Goal: Task Accomplishment & Management: Manage account settings

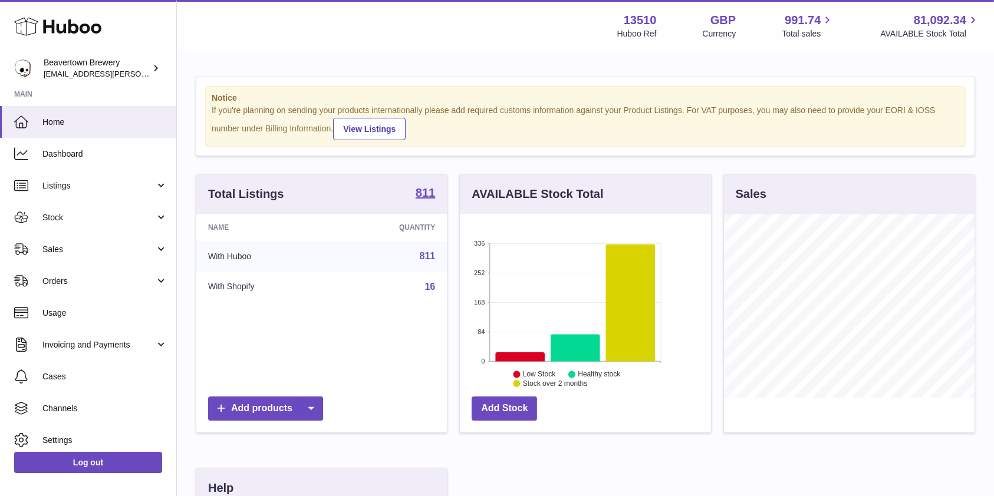
scroll to position [184, 250]
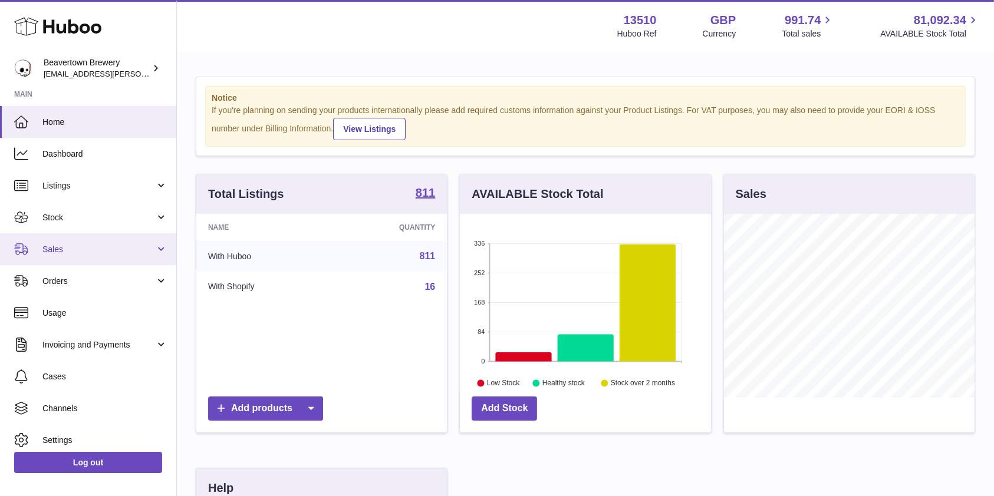
click at [109, 241] on link "Sales" at bounding box center [88, 249] width 176 height 32
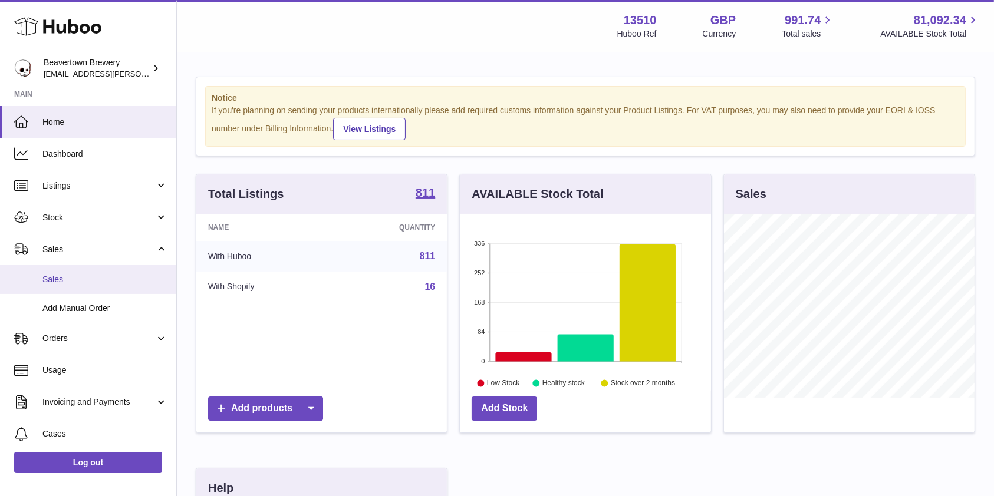
click at [77, 285] on link "Sales" at bounding box center [88, 279] width 176 height 29
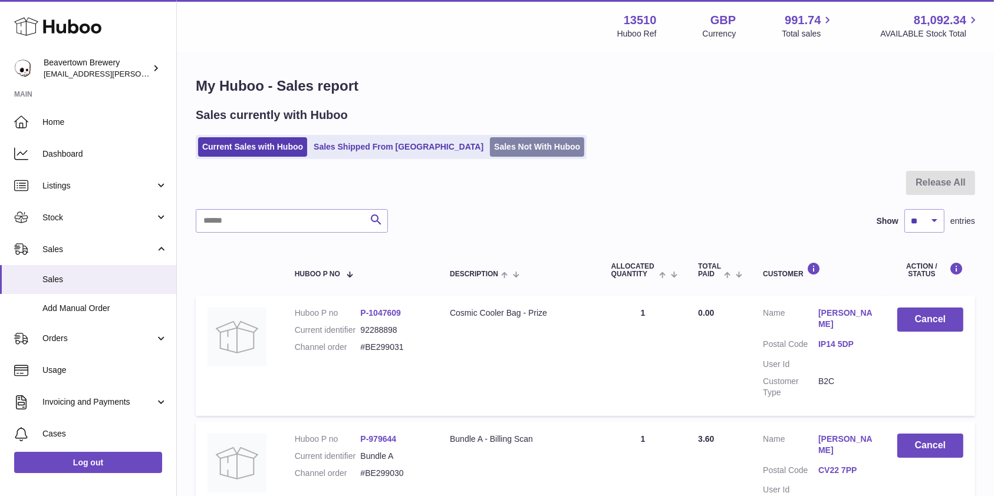
click at [490, 142] on link "Sales Not With Huboo" at bounding box center [537, 146] width 94 height 19
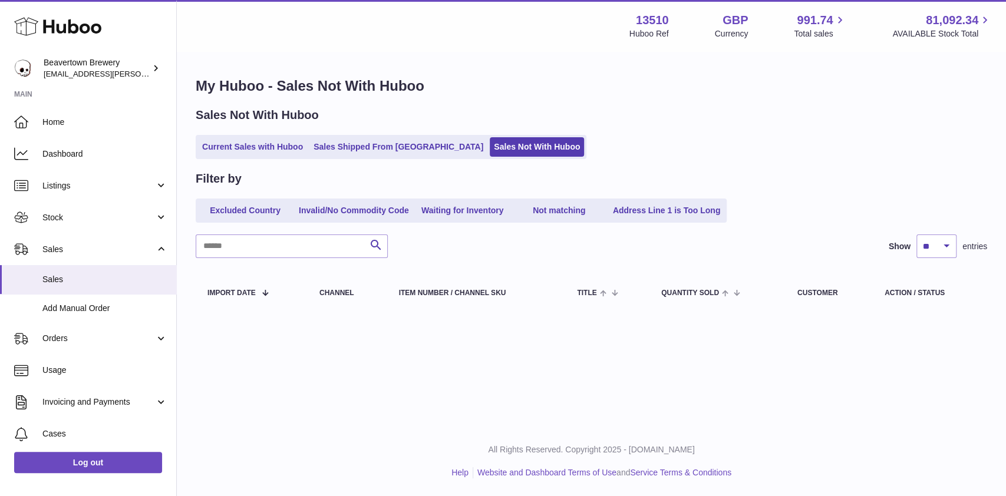
click at [362, 136] on ul "Current Sales with Huboo Sales Shipped From Huboo Sales Not With Huboo" at bounding box center [391, 147] width 391 height 24
click at [360, 146] on link "Sales Shipped From [GEOGRAPHIC_DATA]" at bounding box center [398, 146] width 178 height 19
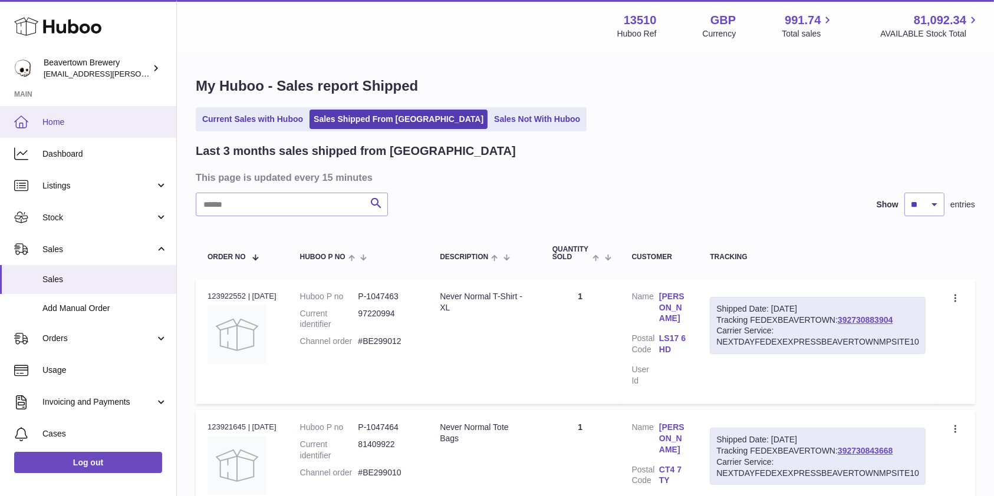
click at [111, 115] on link "Home" at bounding box center [88, 122] width 176 height 32
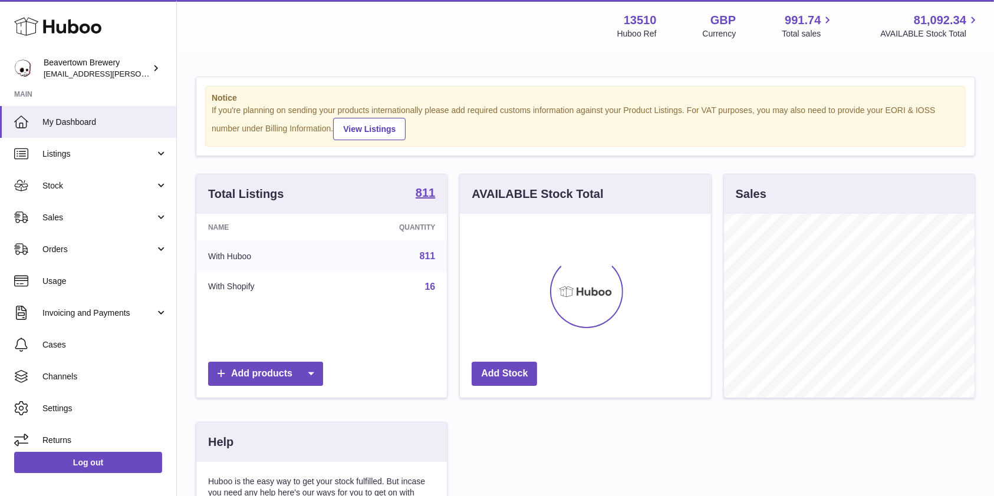
scroll to position [184, 250]
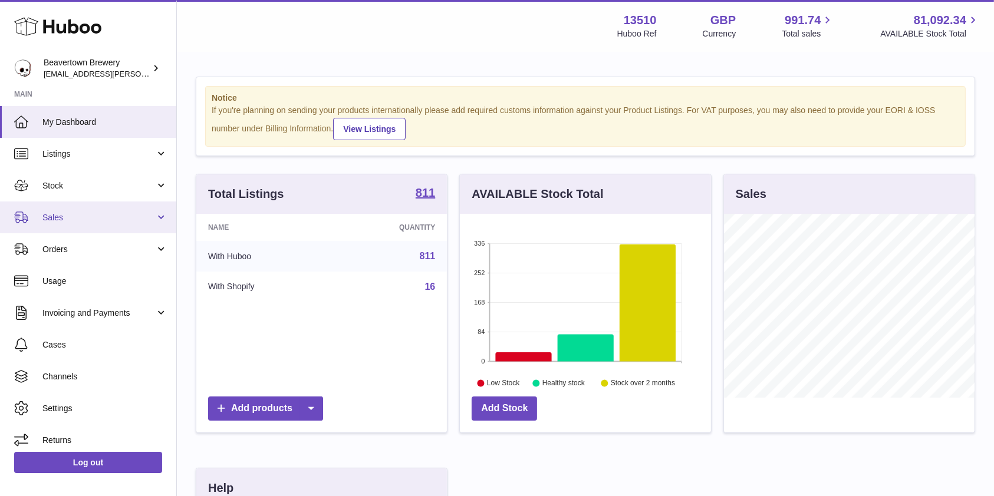
click at [113, 228] on link "Sales" at bounding box center [88, 218] width 176 height 32
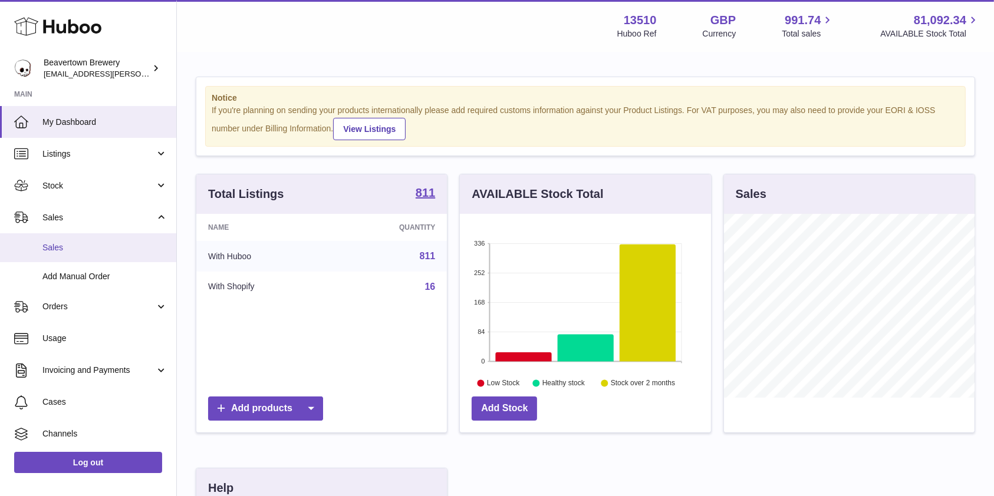
click at [84, 240] on link "Sales" at bounding box center [88, 247] width 176 height 29
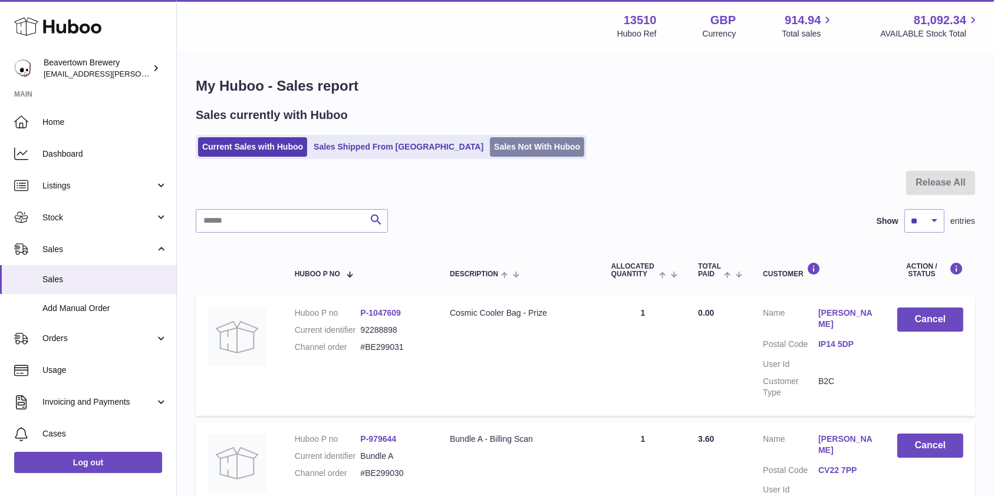
click at [517, 150] on link "Sales Not With Huboo" at bounding box center [537, 146] width 94 height 19
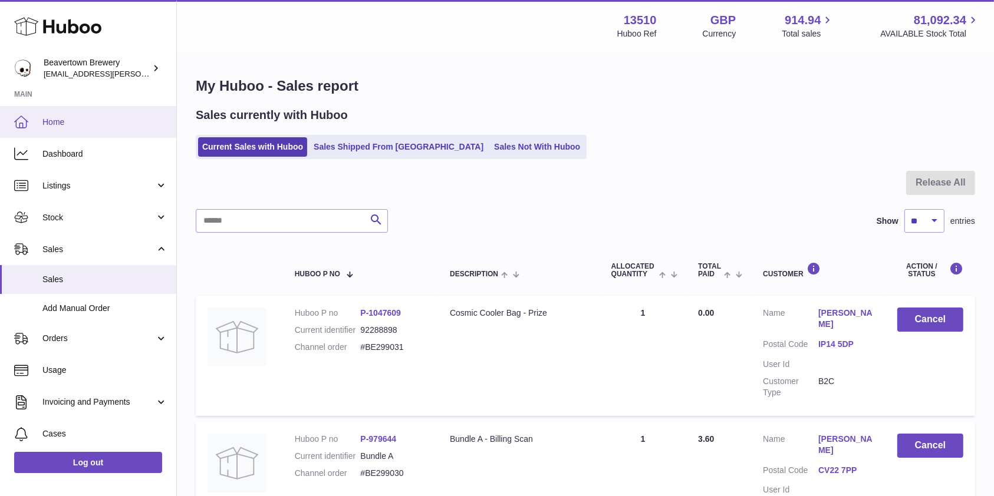
click at [95, 115] on link "Home" at bounding box center [88, 122] width 176 height 32
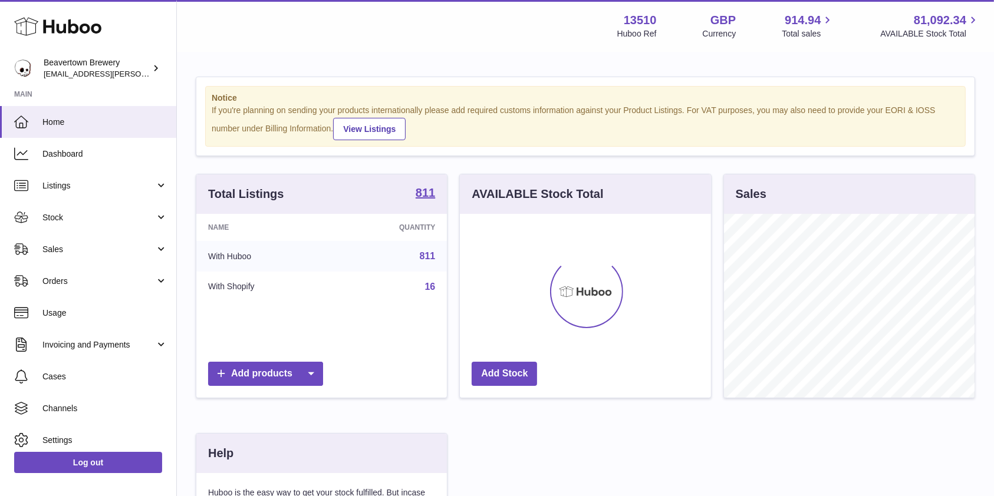
scroll to position [184, 250]
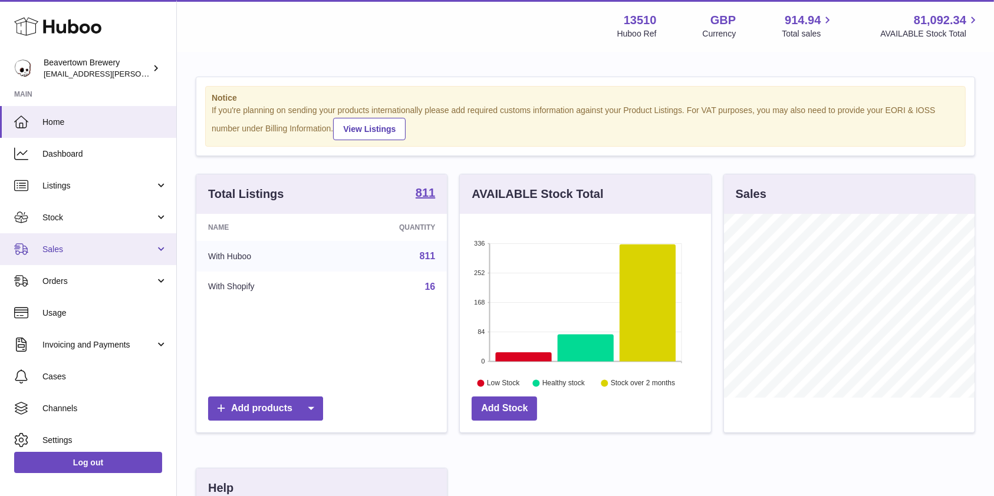
click at [72, 247] on span "Sales" at bounding box center [98, 249] width 113 height 11
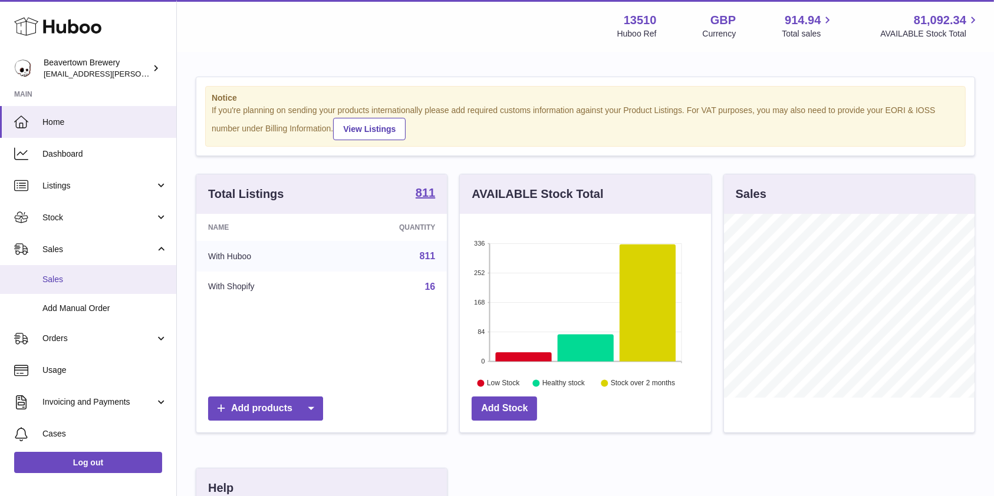
click at [93, 277] on span "Sales" at bounding box center [104, 279] width 125 height 11
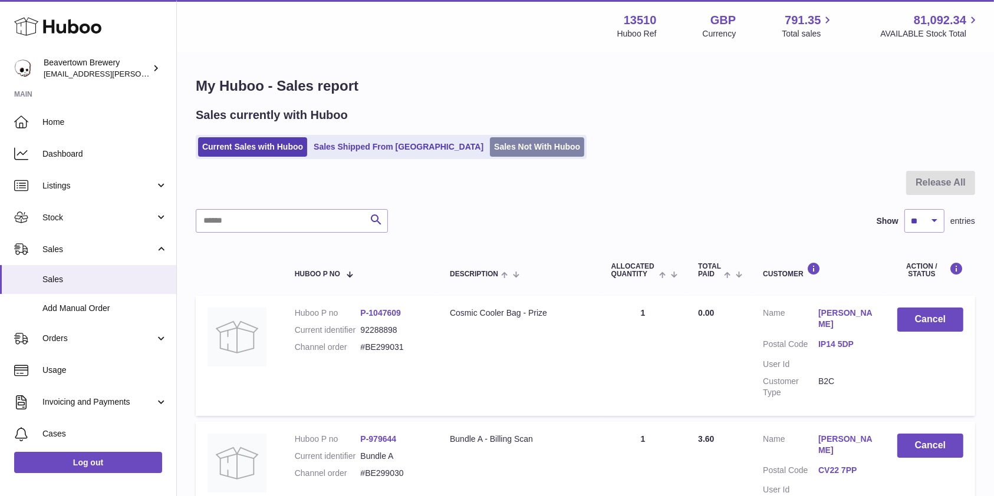
click at [495, 153] on link "Sales Not With Huboo" at bounding box center [537, 146] width 94 height 19
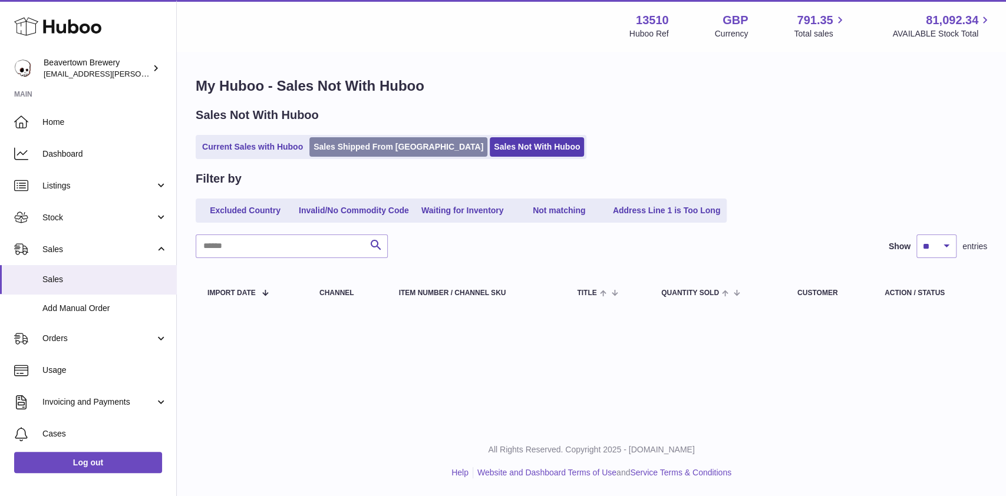
click at [407, 144] on link "Sales Shipped From [GEOGRAPHIC_DATA]" at bounding box center [398, 146] width 178 height 19
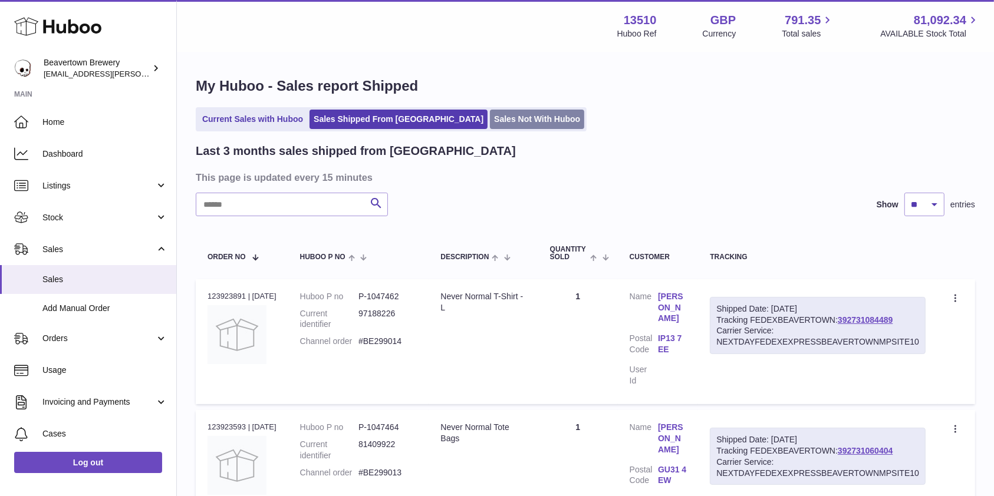
click at [499, 118] on link "Sales Not With Huboo" at bounding box center [537, 119] width 94 height 19
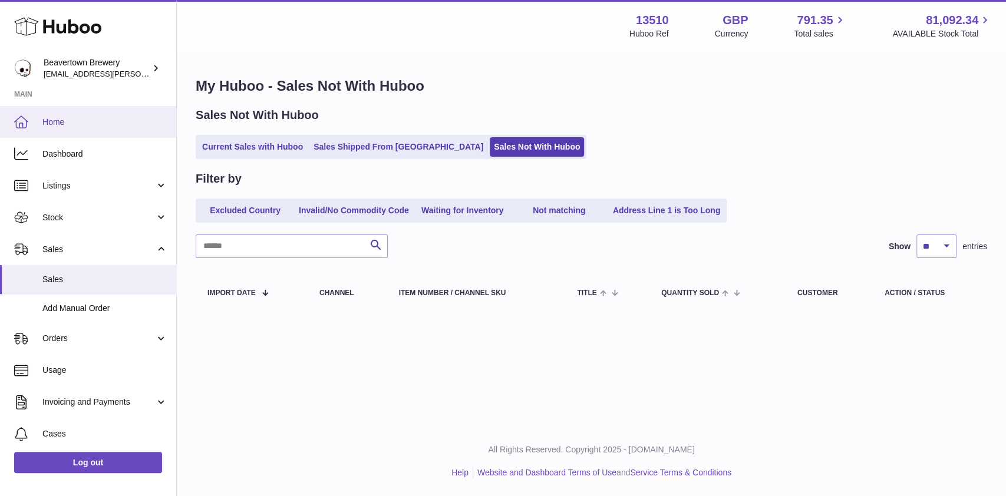
click at [79, 124] on span "Home" at bounding box center [104, 122] width 125 height 11
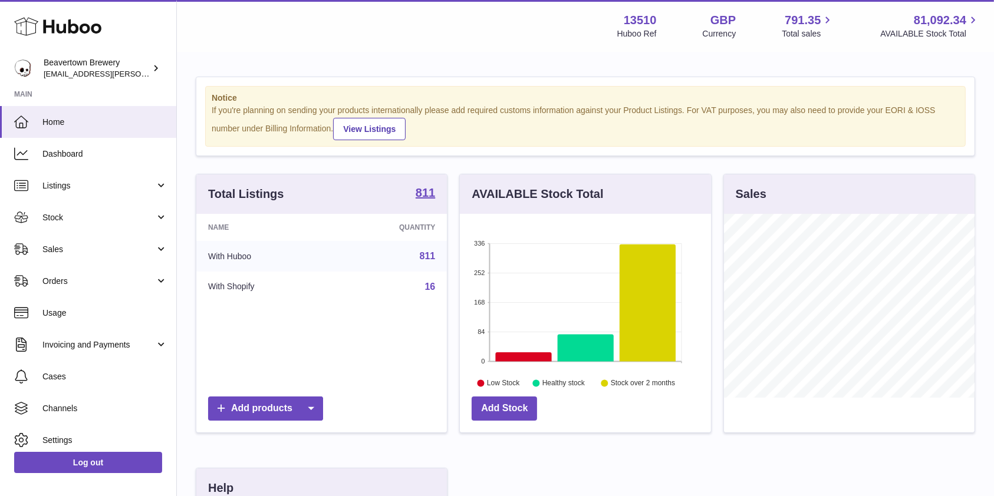
scroll to position [184, 250]
click at [103, 246] on span "Sales" at bounding box center [98, 249] width 113 height 11
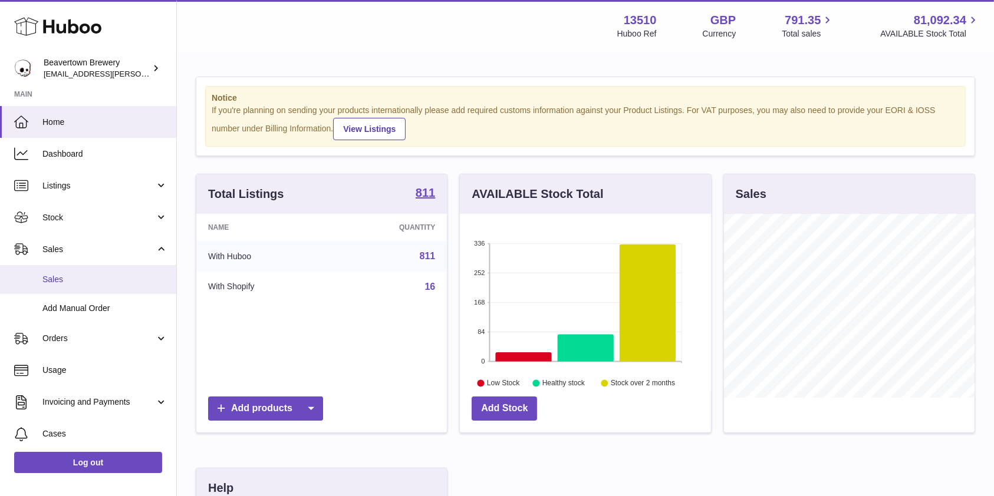
click at [90, 279] on span "Sales" at bounding box center [104, 279] width 125 height 11
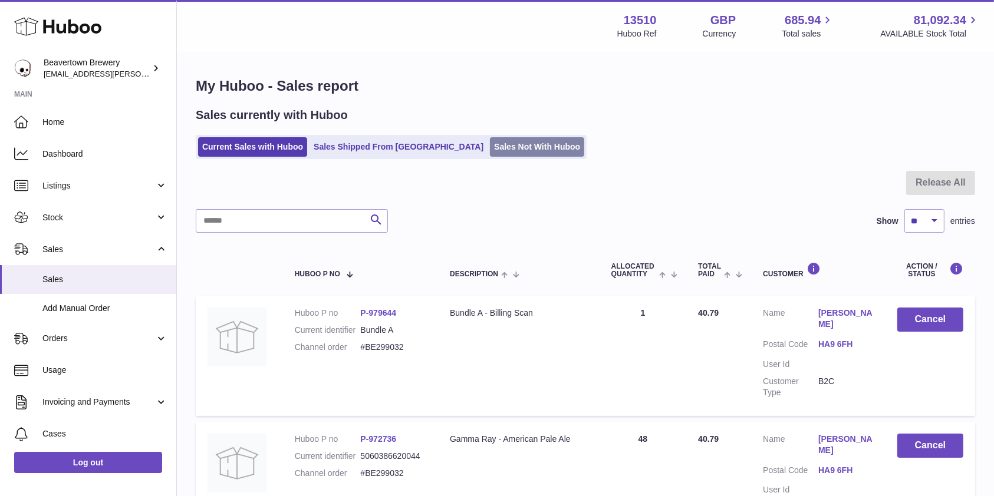
click at [490, 154] on link "Sales Not With Huboo" at bounding box center [537, 146] width 94 height 19
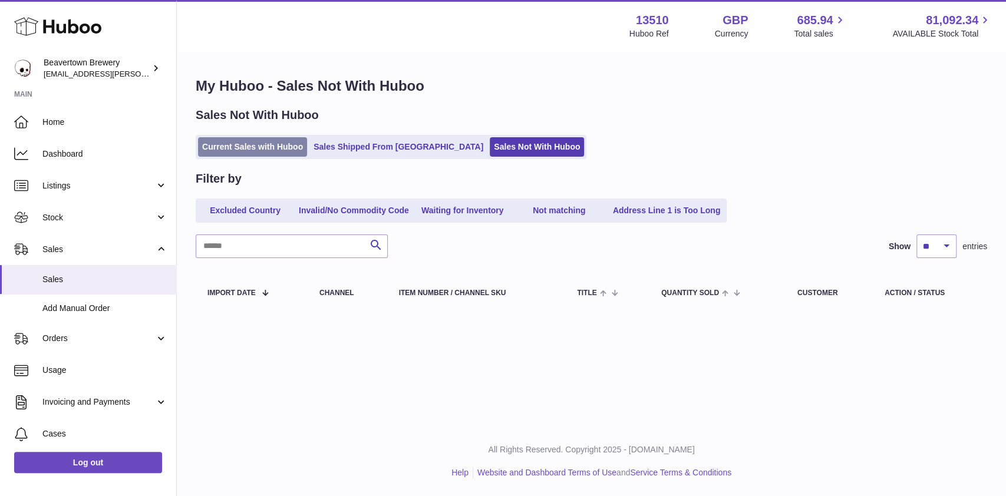
click at [273, 153] on link "Current Sales with Huboo" at bounding box center [252, 146] width 109 height 19
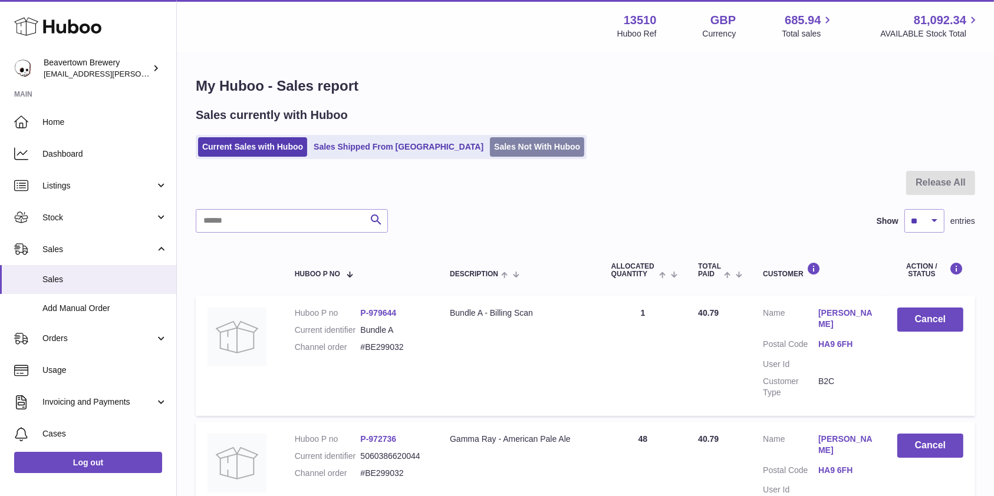
click at [490, 139] on link "Sales Not With Huboo" at bounding box center [537, 146] width 94 height 19
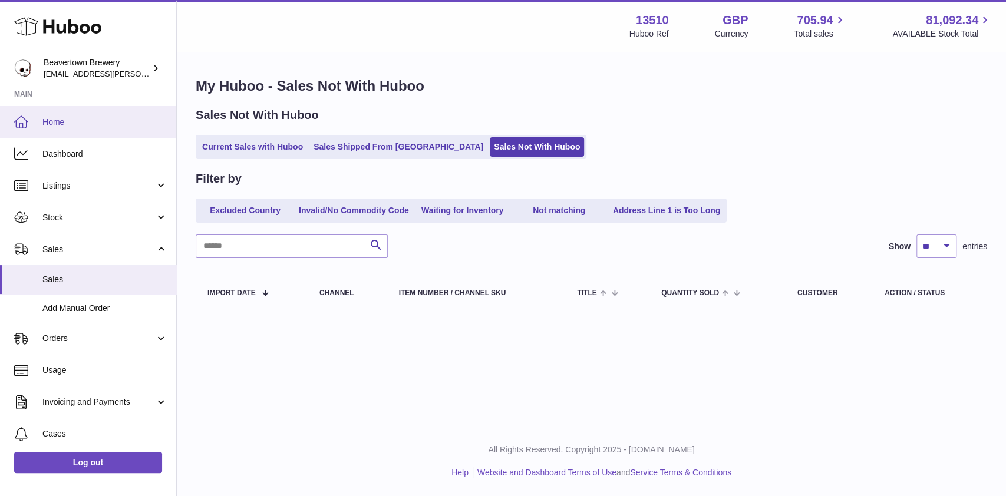
click at [64, 127] on span "Home" at bounding box center [104, 122] width 125 height 11
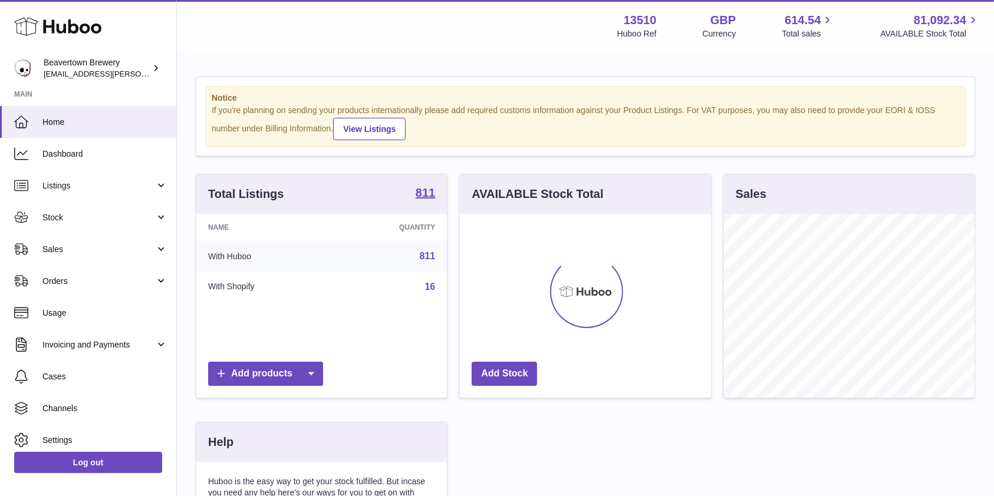
scroll to position [184, 250]
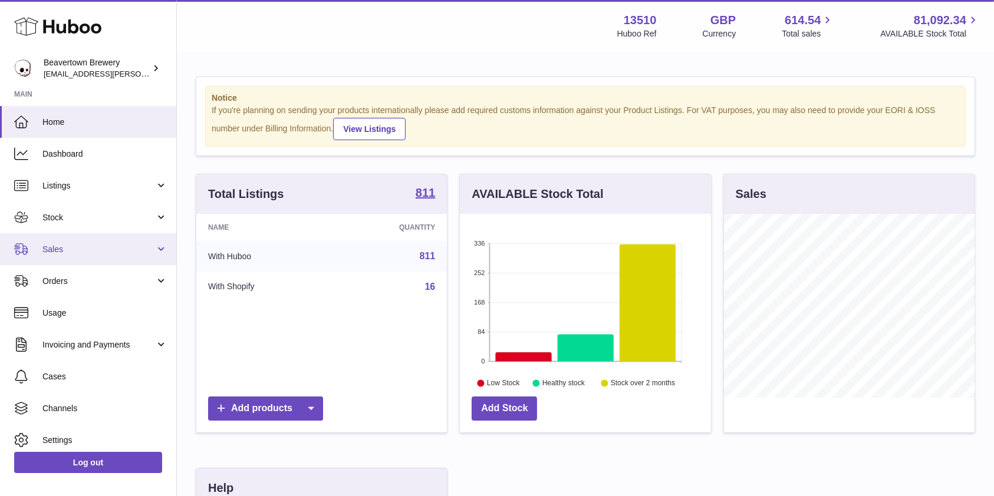
click at [113, 249] on span "Sales" at bounding box center [98, 249] width 113 height 11
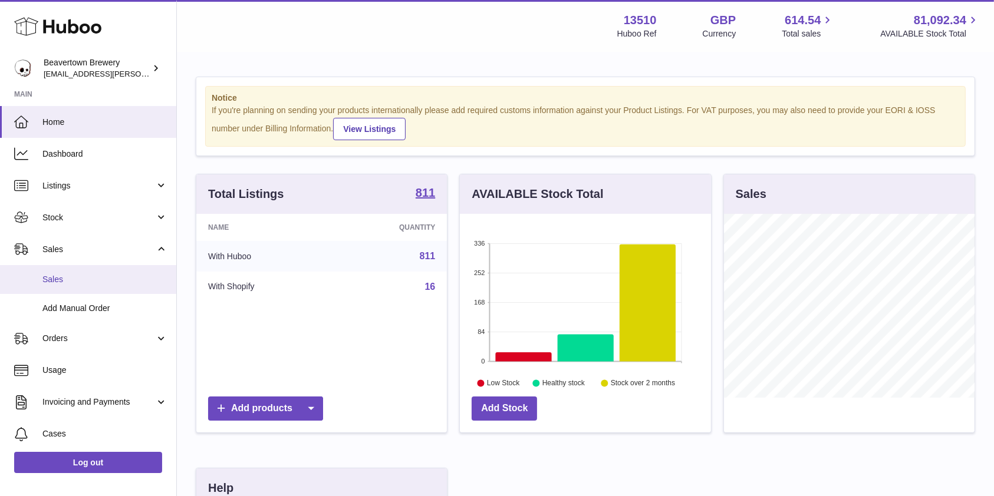
click at [94, 284] on span "Sales" at bounding box center [104, 279] width 125 height 11
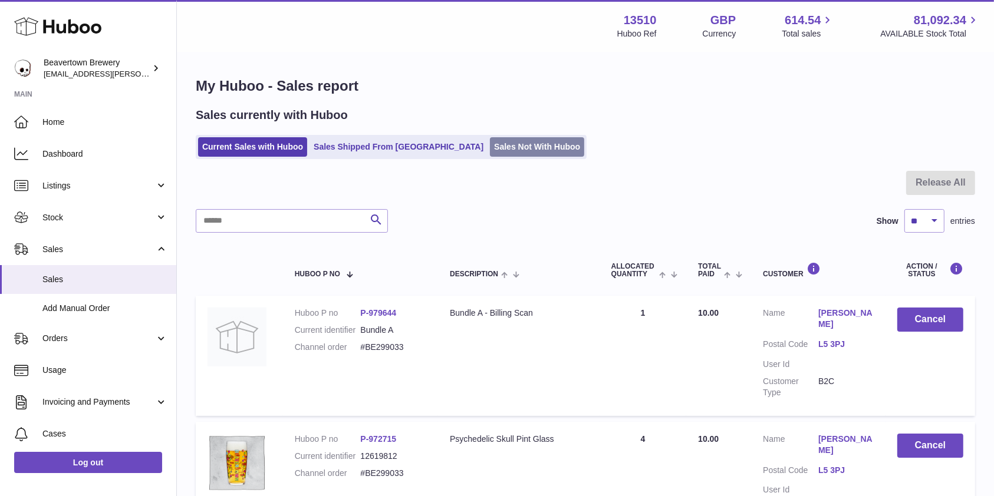
click at [490, 150] on link "Sales Not With Huboo" at bounding box center [537, 146] width 94 height 19
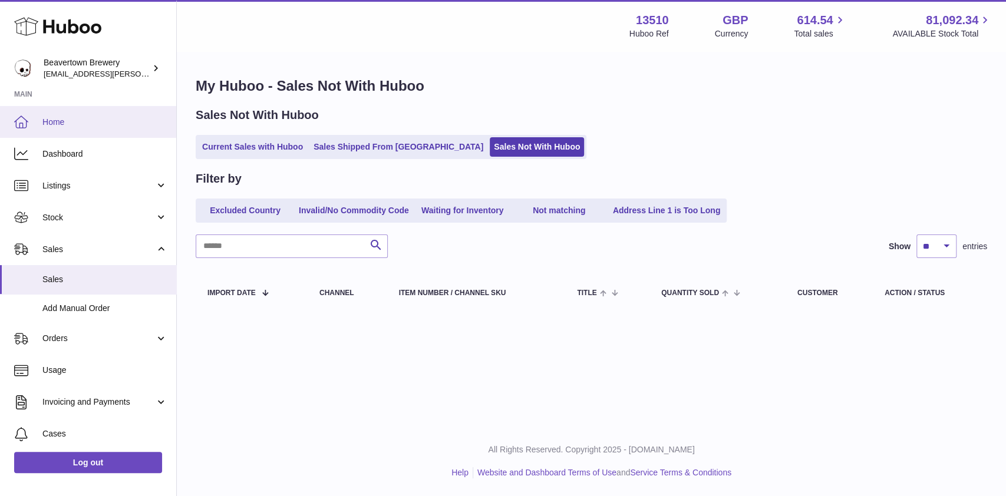
click at [71, 127] on span "Home" at bounding box center [104, 122] width 125 height 11
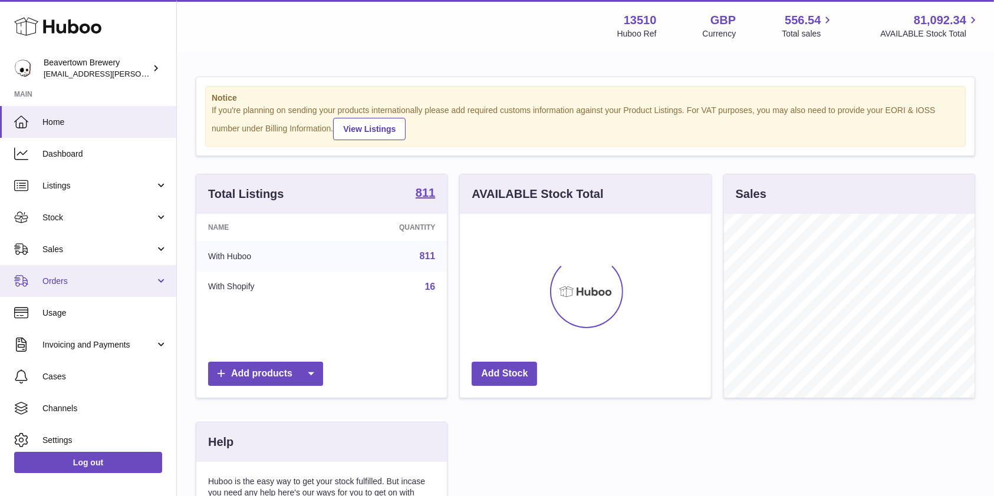
scroll to position [184, 250]
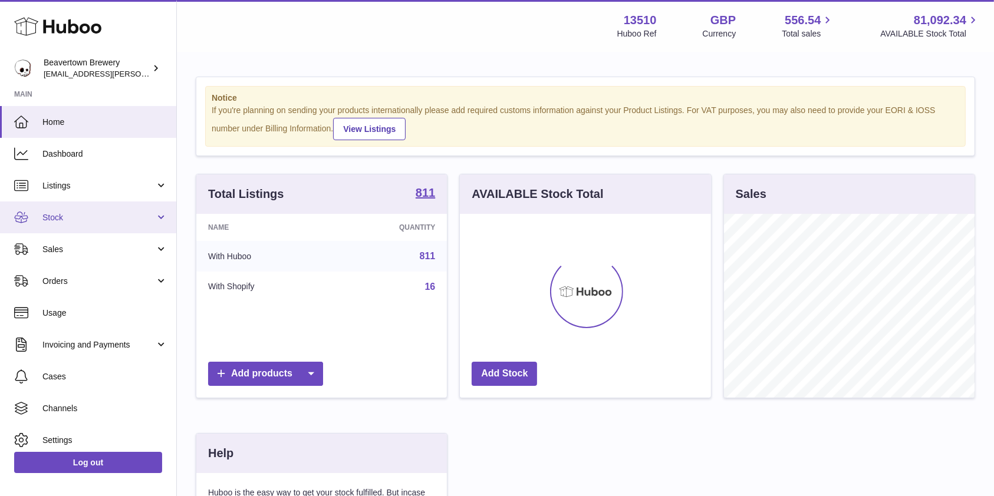
click at [95, 217] on span "Stock" at bounding box center [98, 217] width 113 height 11
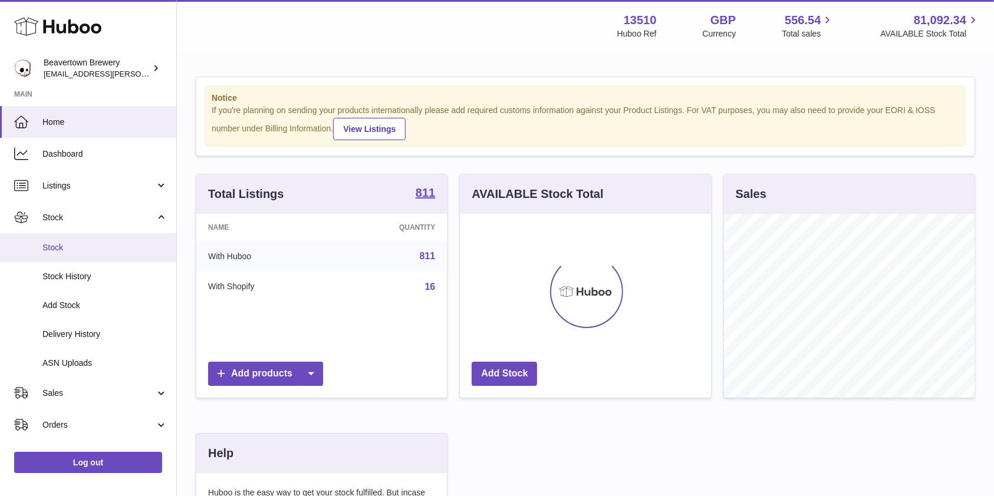
click at [83, 248] on span "Stock" at bounding box center [104, 247] width 125 height 11
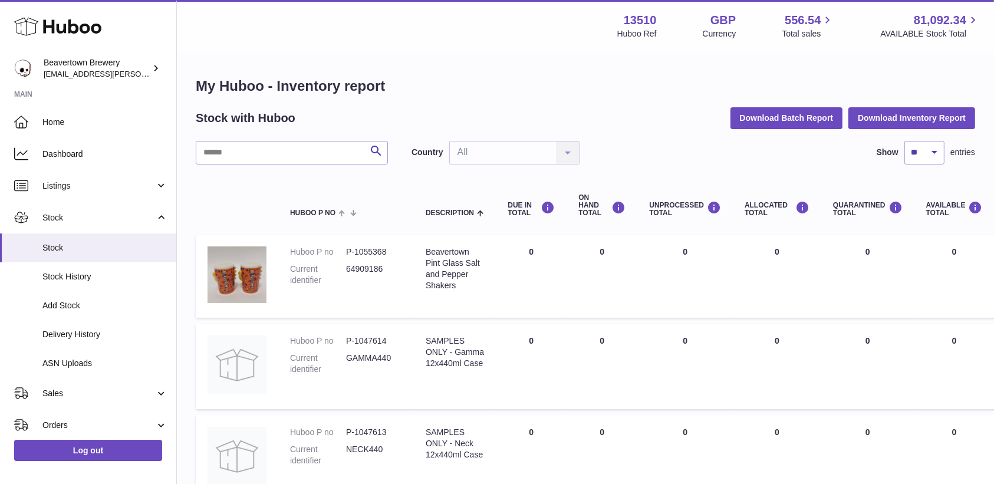
click at [294, 149] on input "text" at bounding box center [292, 153] width 192 height 24
type input "*****"
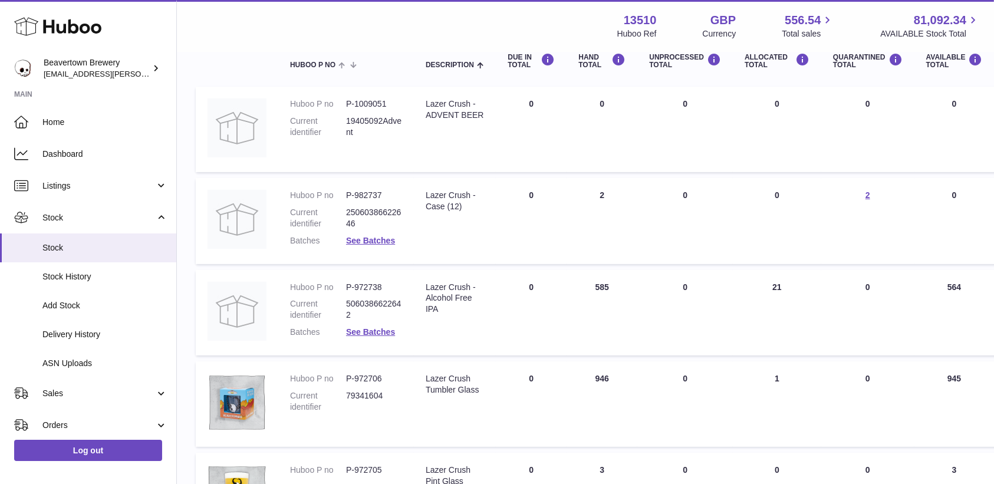
scroll to position [135, 0]
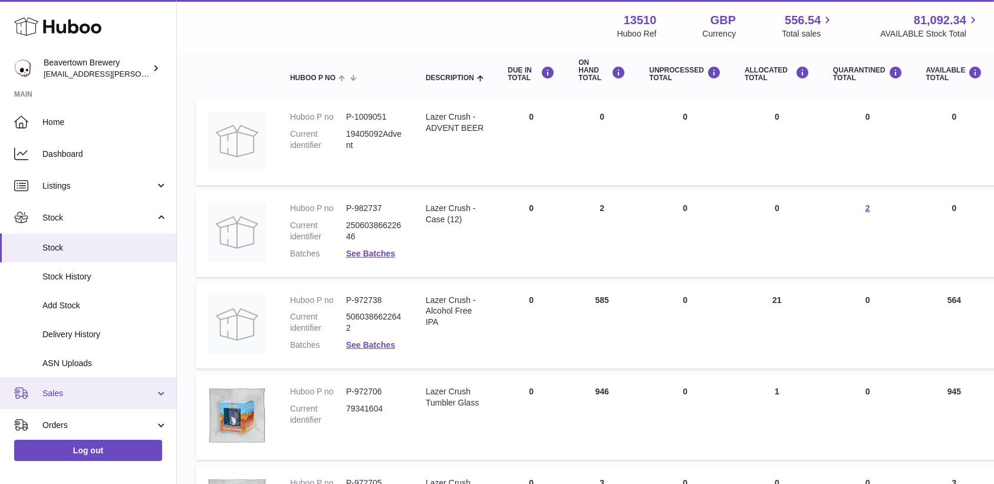
click at [60, 381] on link "Sales" at bounding box center [88, 393] width 176 height 32
click at [57, 415] on link "Sales" at bounding box center [88, 423] width 176 height 29
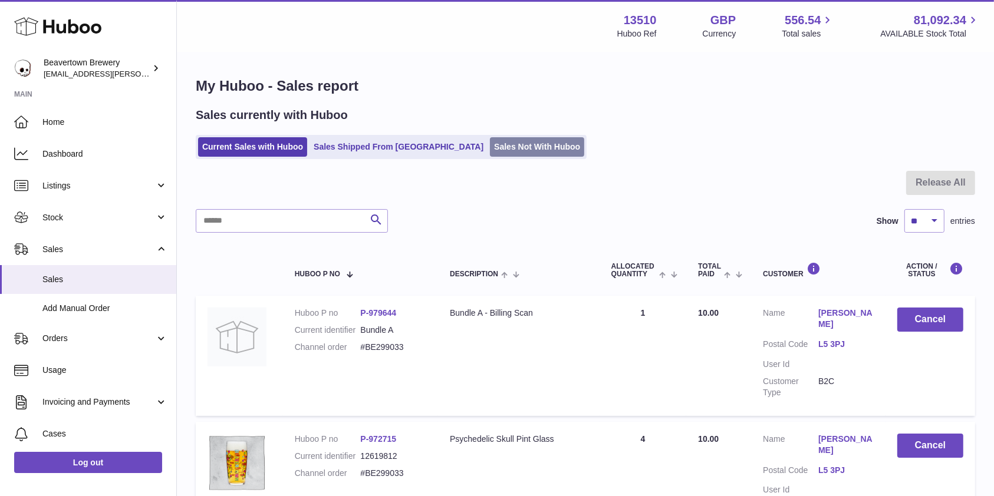
click at [490, 152] on link "Sales Not With Huboo" at bounding box center [537, 146] width 94 height 19
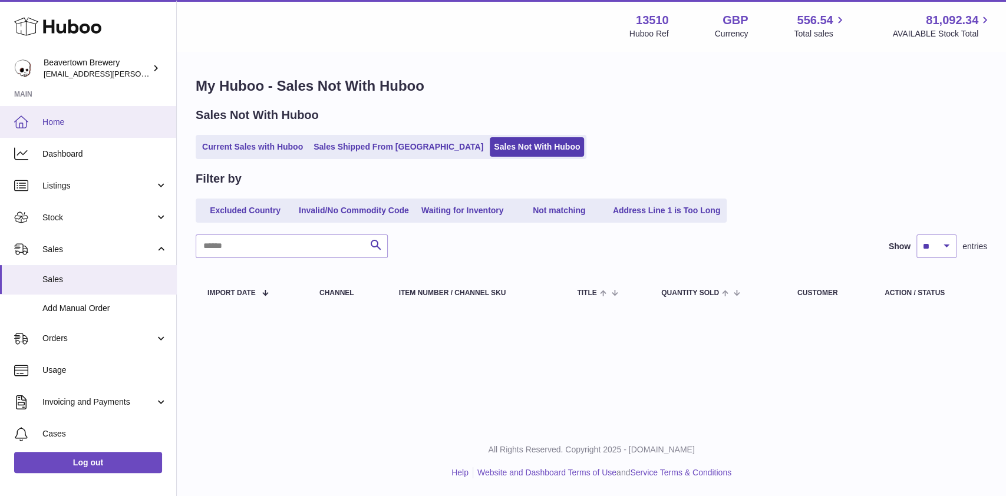
click at [62, 123] on span "Home" at bounding box center [104, 122] width 125 height 11
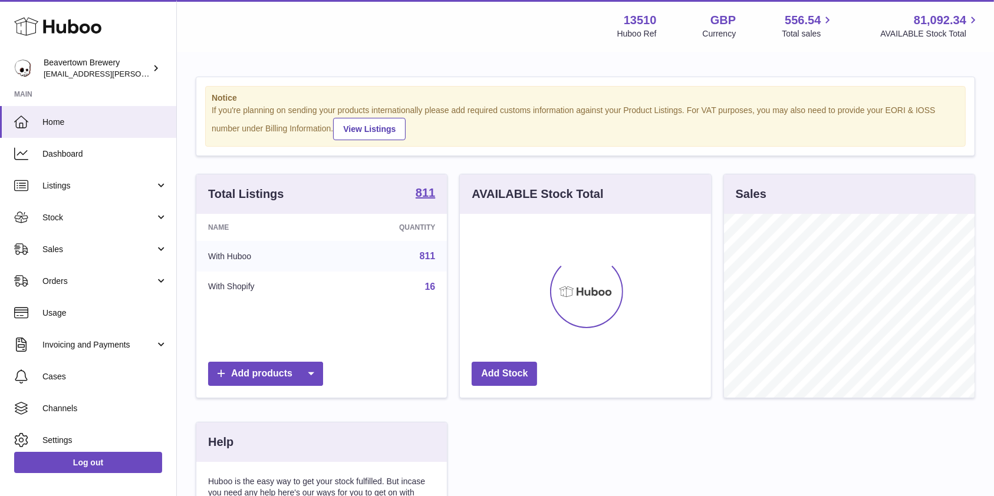
scroll to position [184, 250]
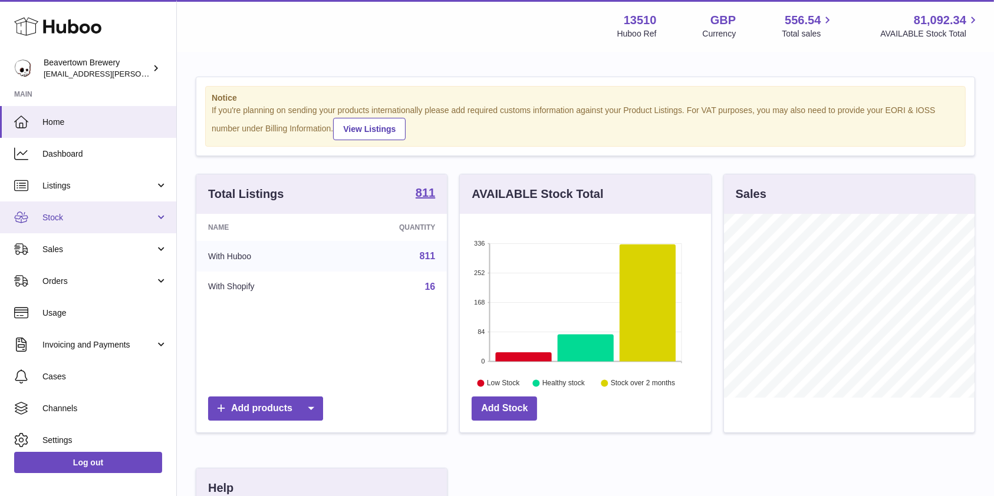
click at [76, 213] on span "Stock" at bounding box center [98, 217] width 113 height 11
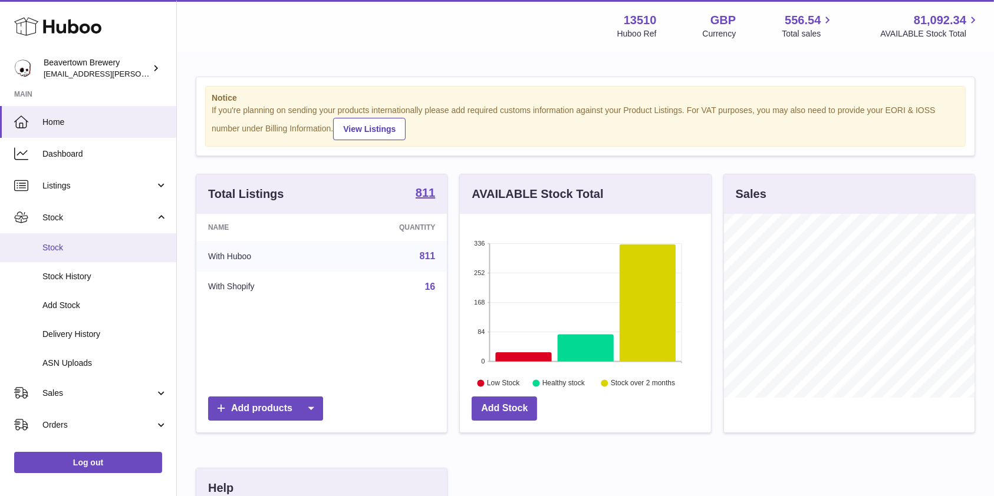
click at [75, 252] on span "Stock" at bounding box center [104, 247] width 125 height 11
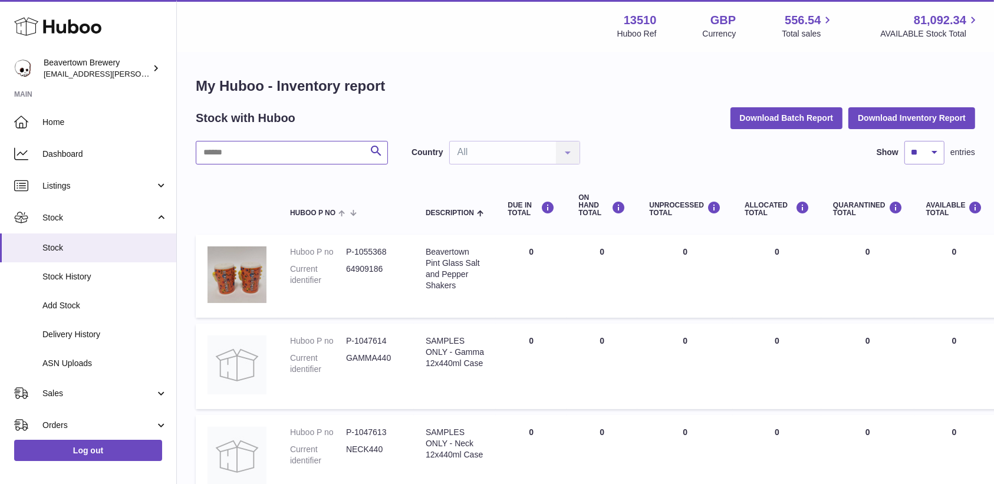
click at [259, 144] on input "text" at bounding box center [292, 153] width 192 height 24
type input "*****"
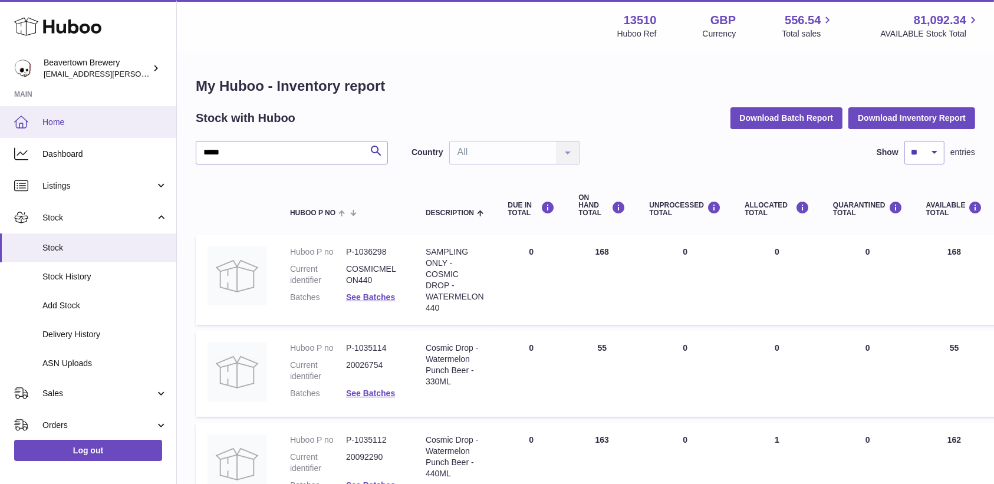
click at [104, 120] on span "Home" at bounding box center [104, 122] width 125 height 11
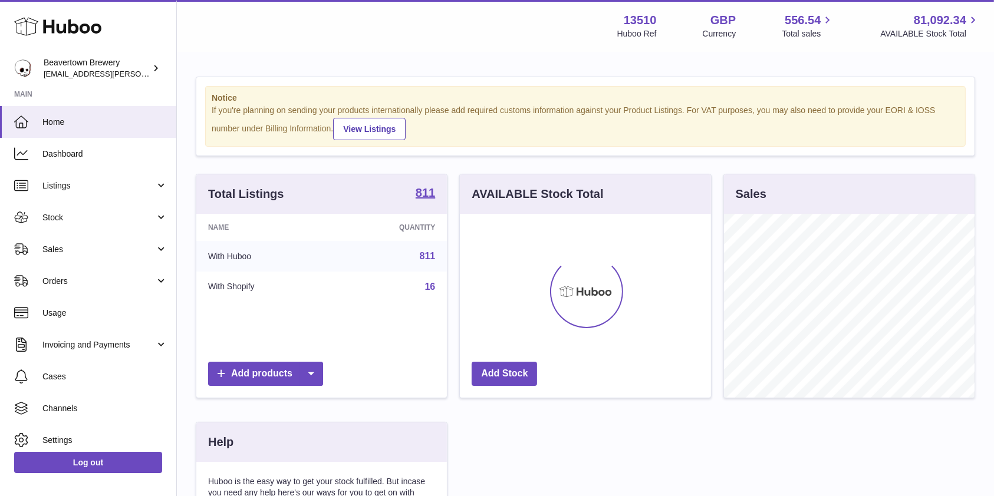
scroll to position [184, 250]
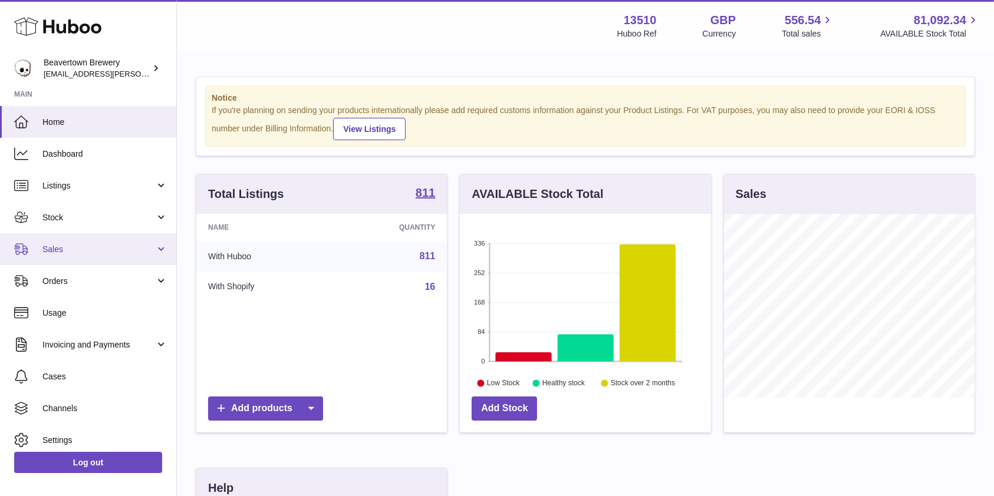
click at [118, 244] on span "Sales" at bounding box center [98, 249] width 113 height 11
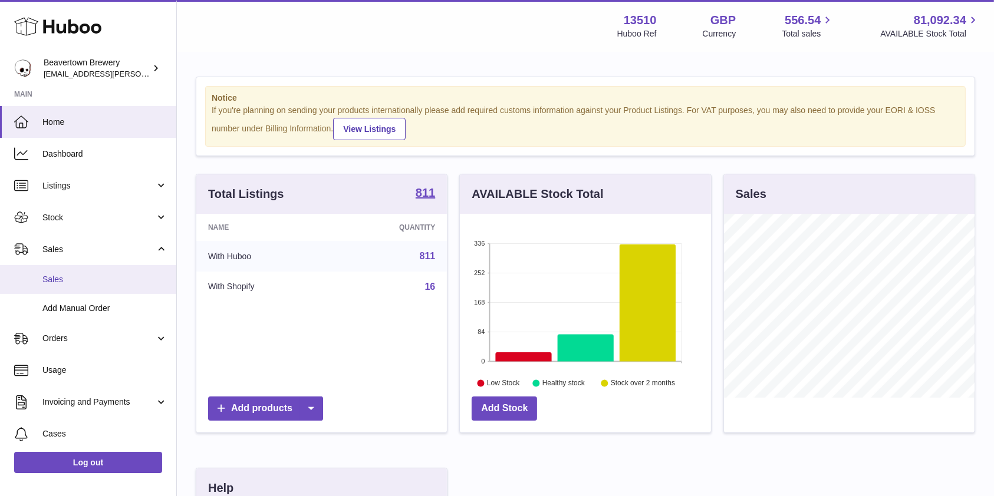
click at [123, 273] on link "Sales" at bounding box center [88, 279] width 176 height 29
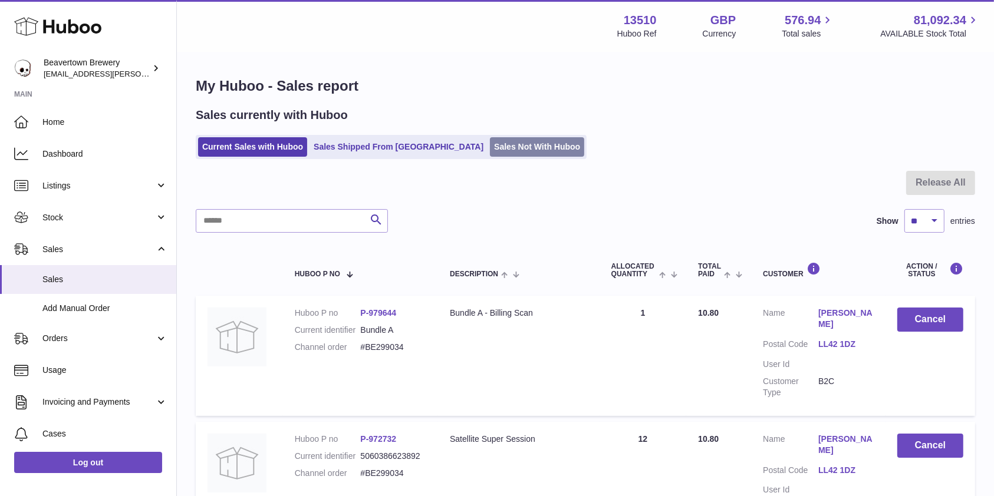
click at [505, 139] on link "Sales Not With Huboo" at bounding box center [537, 146] width 94 height 19
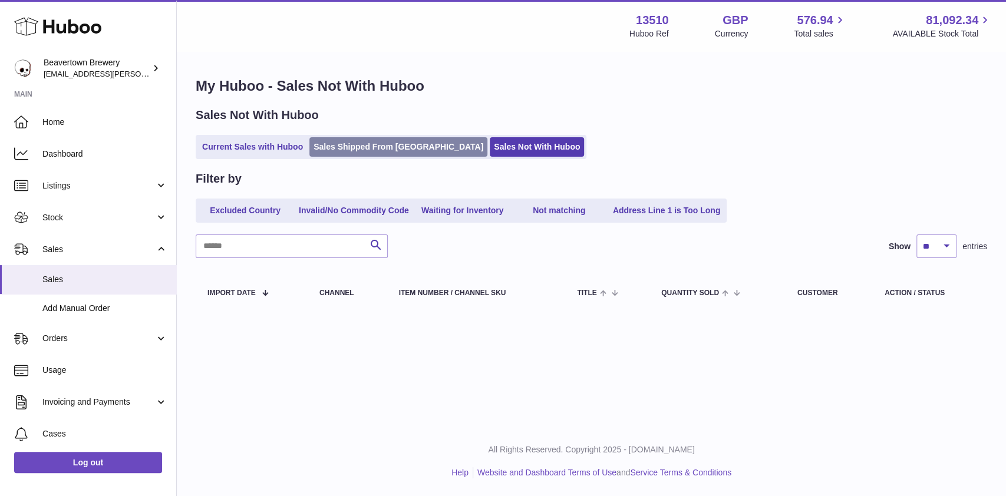
click at [399, 148] on link "Sales Shipped From [GEOGRAPHIC_DATA]" at bounding box center [398, 146] width 178 height 19
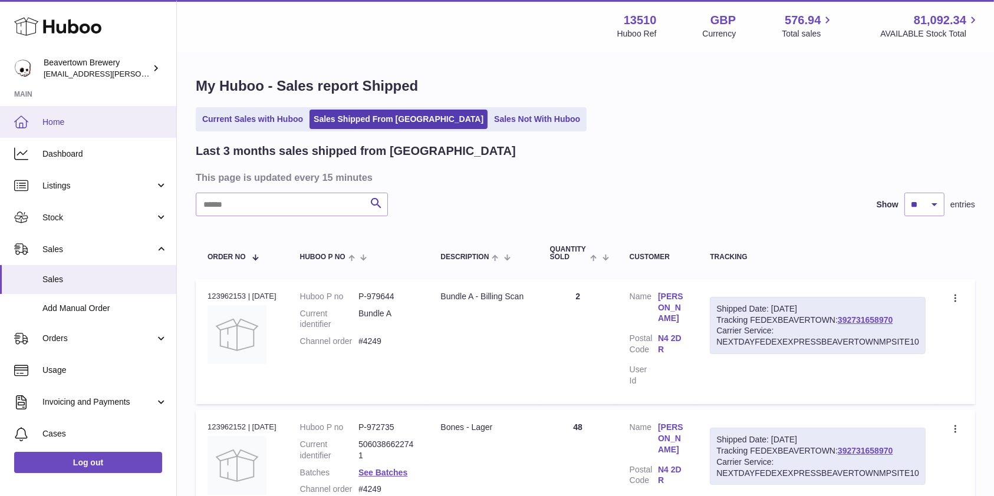
click at [104, 118] on span "Home" at bounding box center [104, 122] width 125 height 11
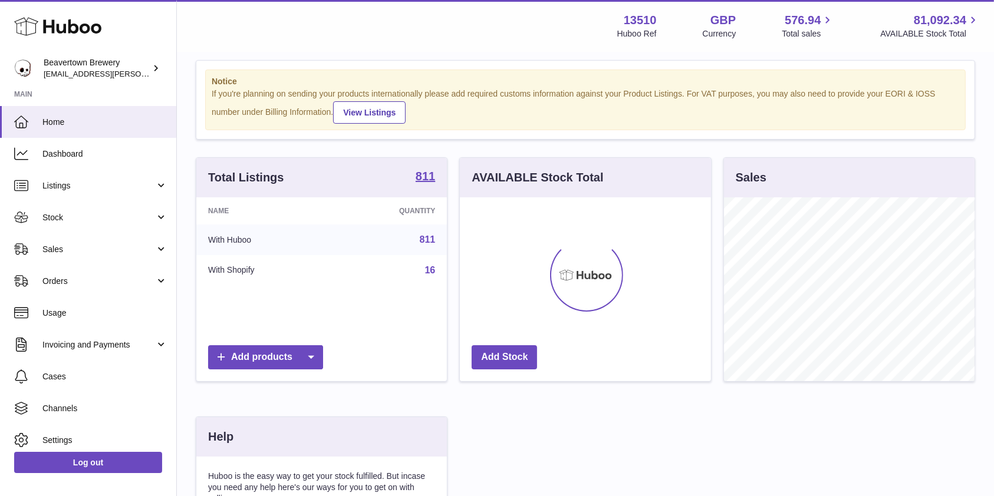
scroll to position [24, 0]
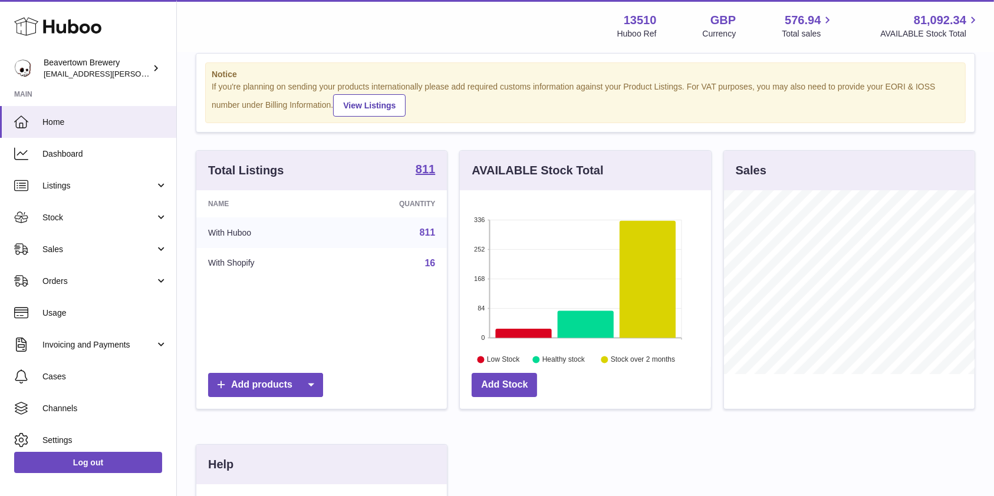
click at [677, 454] on div "Total Listings 811 Name Quantity With Huboo 811 With Shopify 16 Add products AV…" at bounding box center [585, 403] width 791 height 507
click at [71, 238] on link "Sales" at bounding box center [88, 249] width 176 height 32
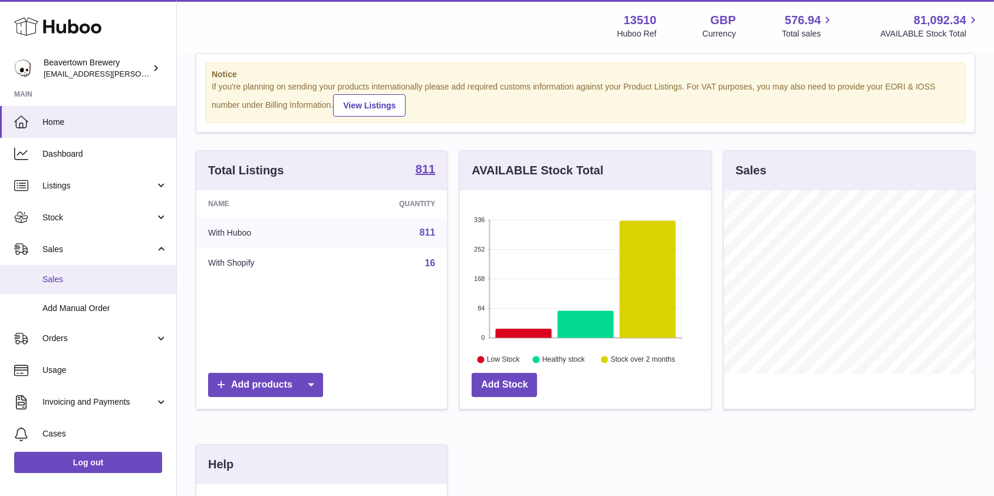
click at [66, 272] on link "Sales" at bounding box center [88, 279] width 176 height 29
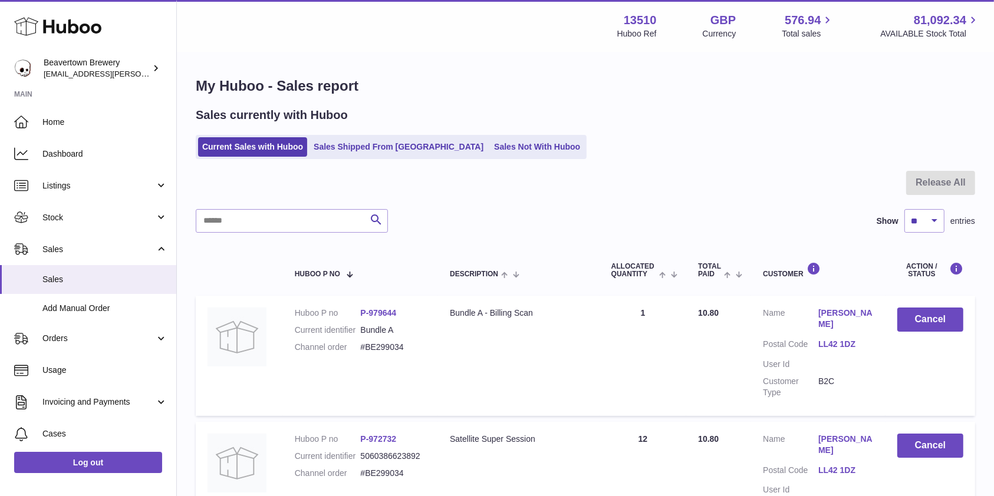
click at [766, 123] on div "Sales currently with Huboo" at bounding box center [585, 115] width 779 height 16
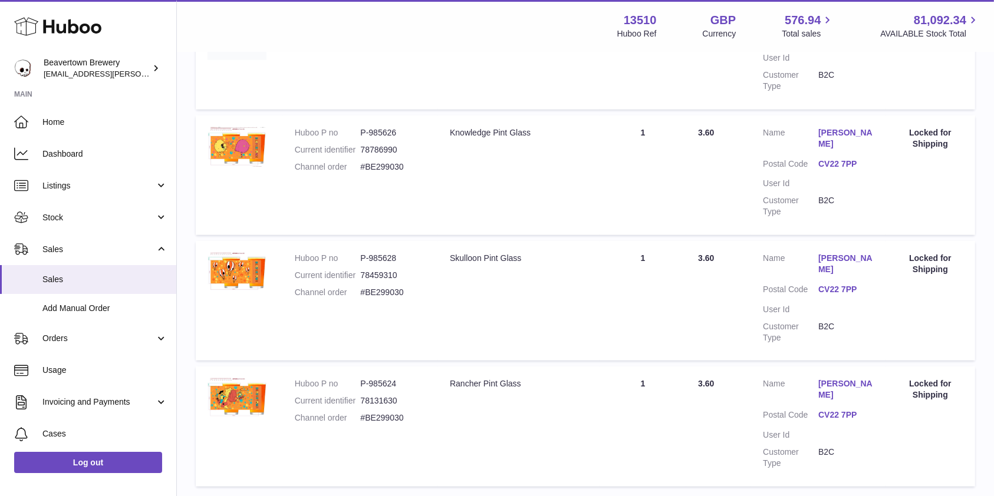
scroll to position [1156, 0]
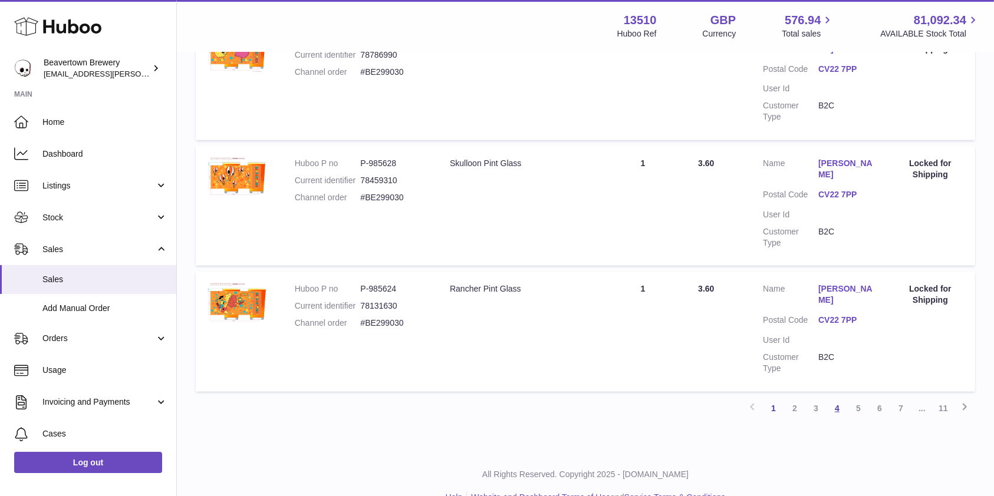
click at [833, 398] on link "4" at bounding box center [836, 408] width 21 height 21
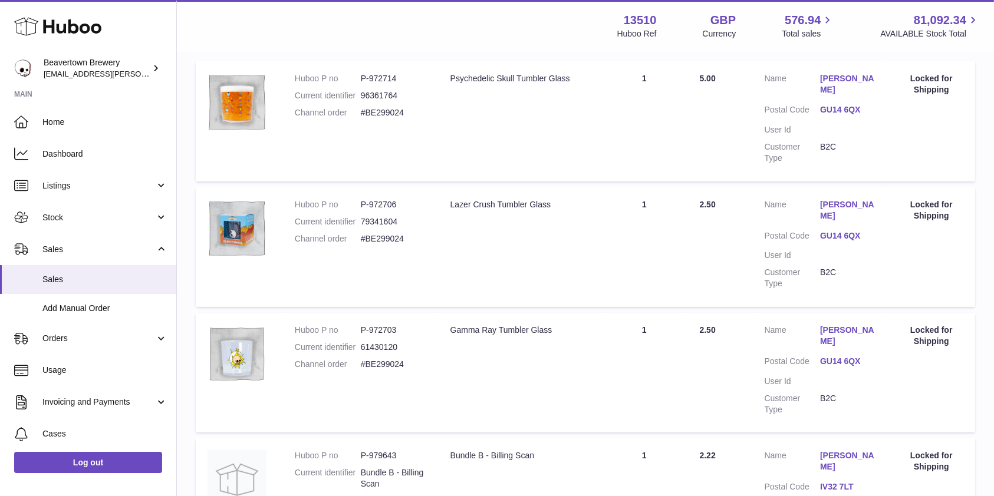
scroll to position [52, 0]
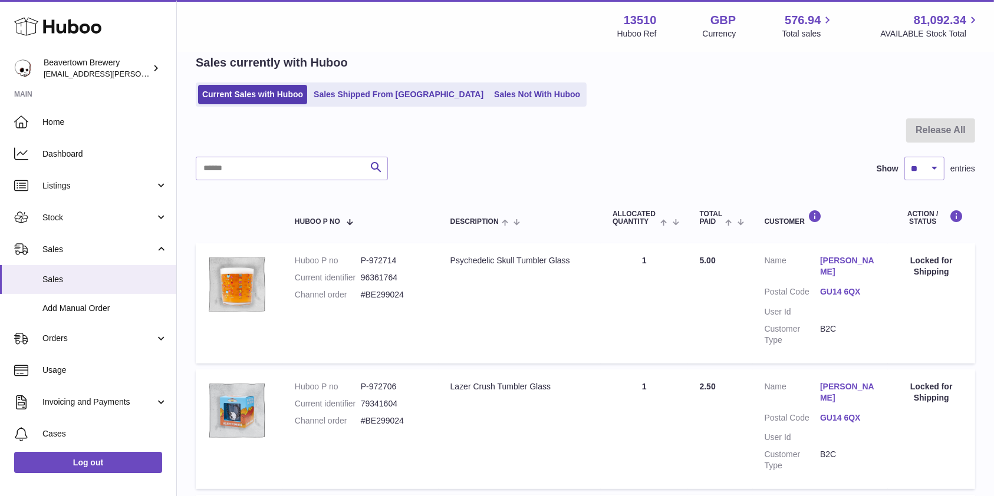
click at [515, 78] on div "Sales currently with Huboo Current Sales with Huboo Sales Shipped From Huboo Sa…" at bounding box center [585, 81] width 779 height 52
click at [509, 87] on link "Sales Not With Huboo" at bounding box center [537, 94] width 94 height 19
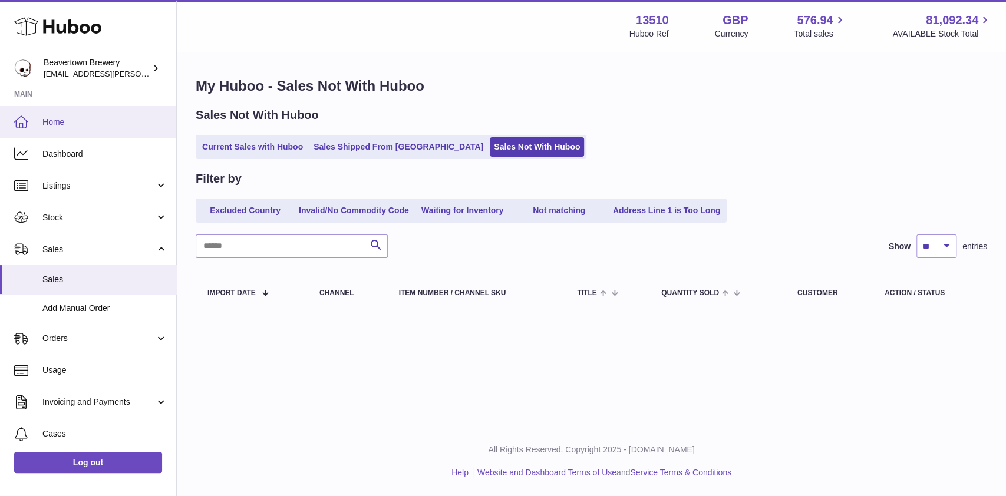
click at [54, 114] on link "Home" at bounding box center [88, 122] width 176 height 32
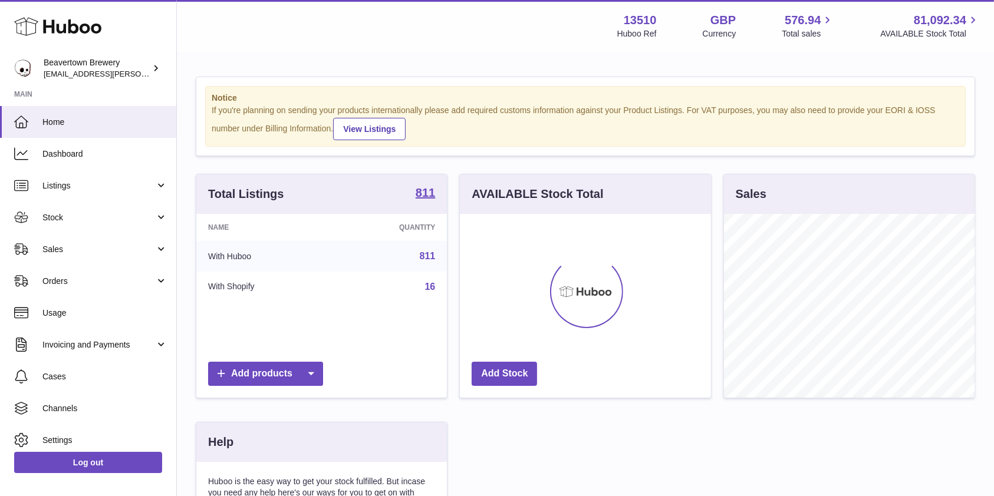
scroll to position [184, 250]
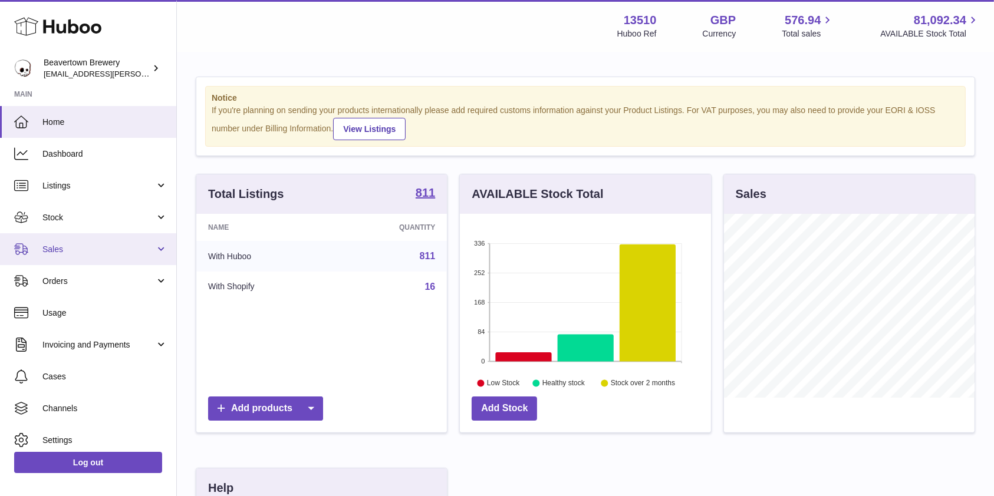
click at [71, 250] on span "Sales" at bounding box center [98, 249] width 113 height 11
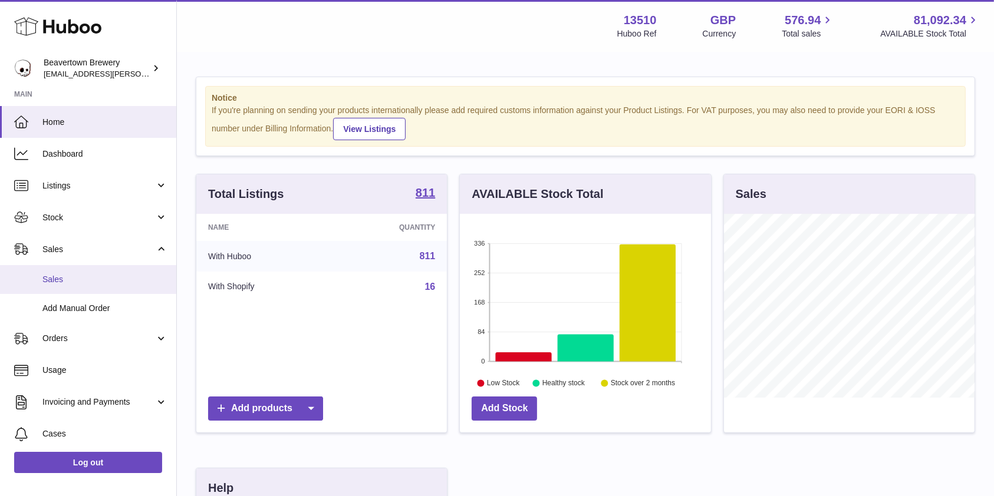
click at [71, 285] on span "Sales" at bounding box center [104, 279] width 125 height 11
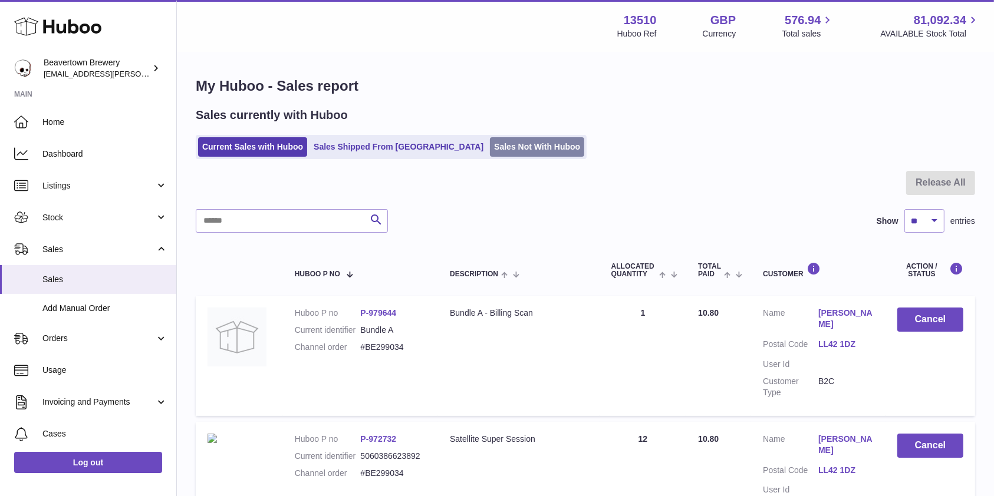
click at [490, 146] on link "Sales Not With Huboo" at bounding box center [537, 146] width 94 height 19
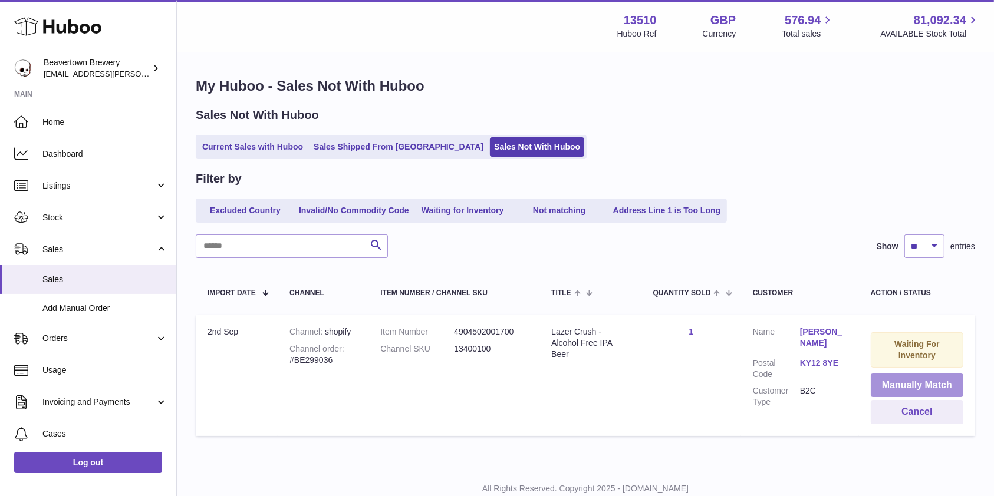
click at [881, 384] on button "Manually Match" at bounding box center [917, 386] width 93 height 24
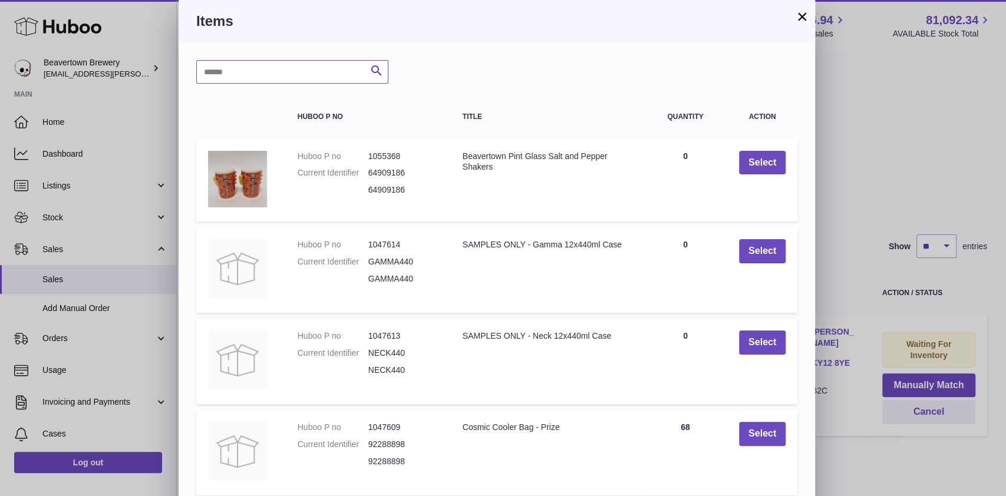
click at [240, 78] on input "text" at bounding box center [292, 72] width 192 height 24
type input "*****"
click at [370, 73] on icon "submit" at bounding box center [377, 71] width 14 height 15
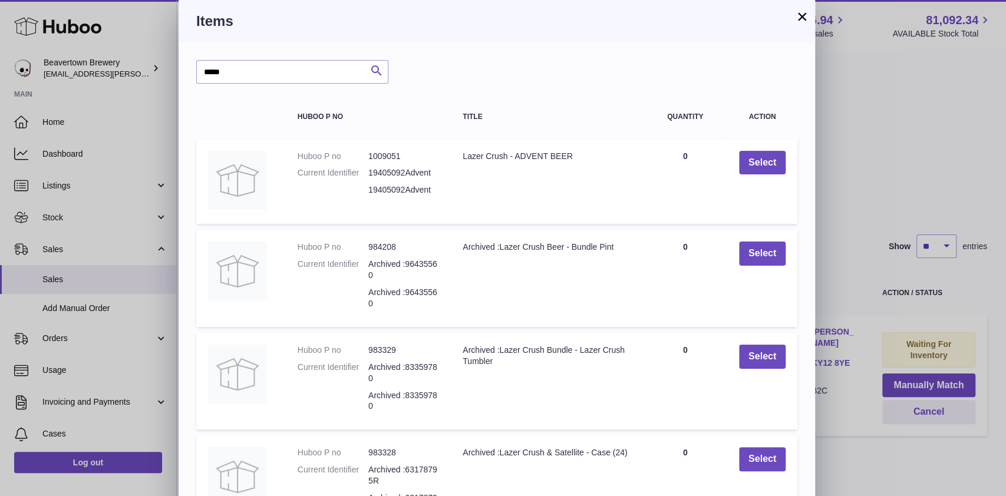
scroll to position [220, 0]
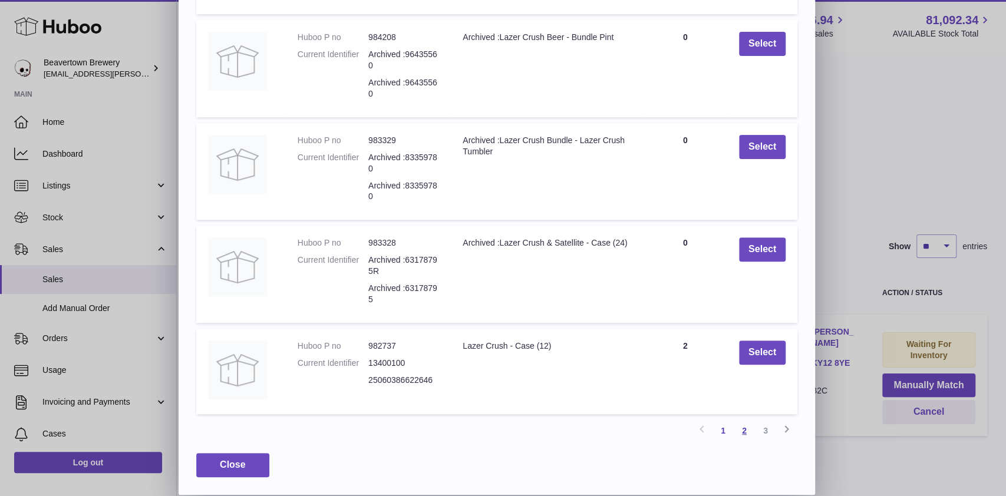
click at [743, 428] on link "2" at bounding box center [744, 430] width 21 height 21
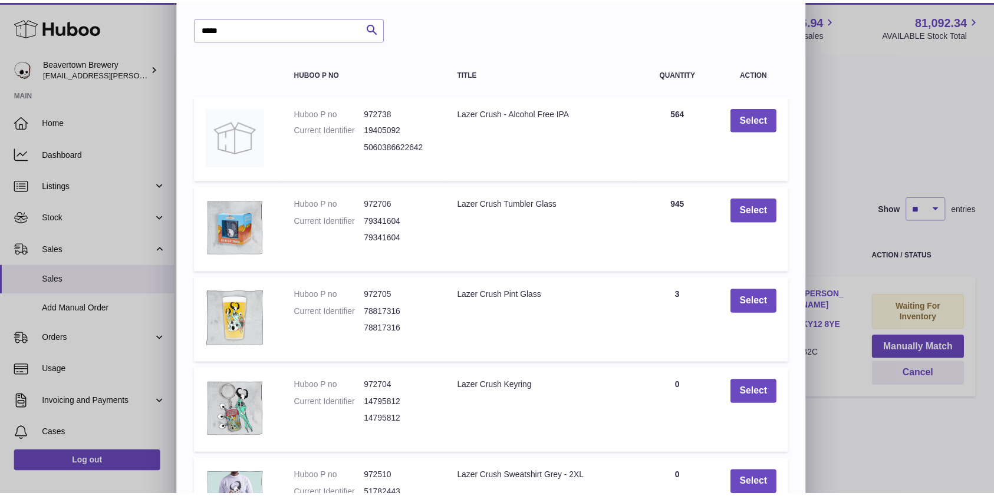
scroll to position [0, 0]
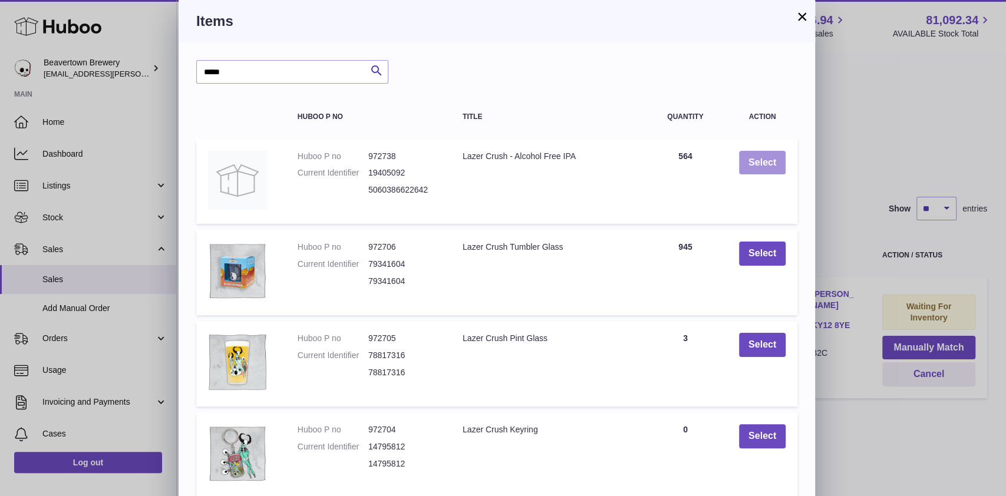
click at [768, 163] on button "Select" at bounding box center [762, 163] width 47 height 24
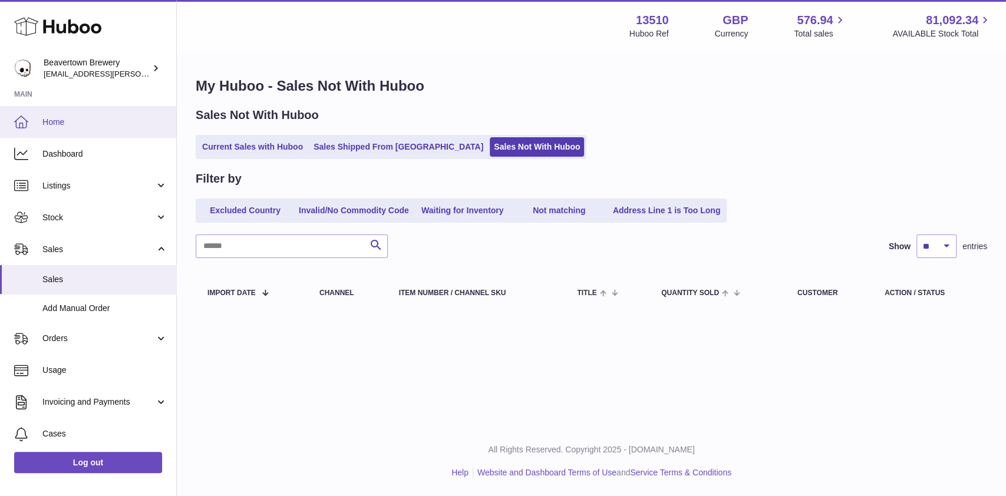
click at [101, 122] on span "Home" at bounding box center [104, 122] width 125 height 11
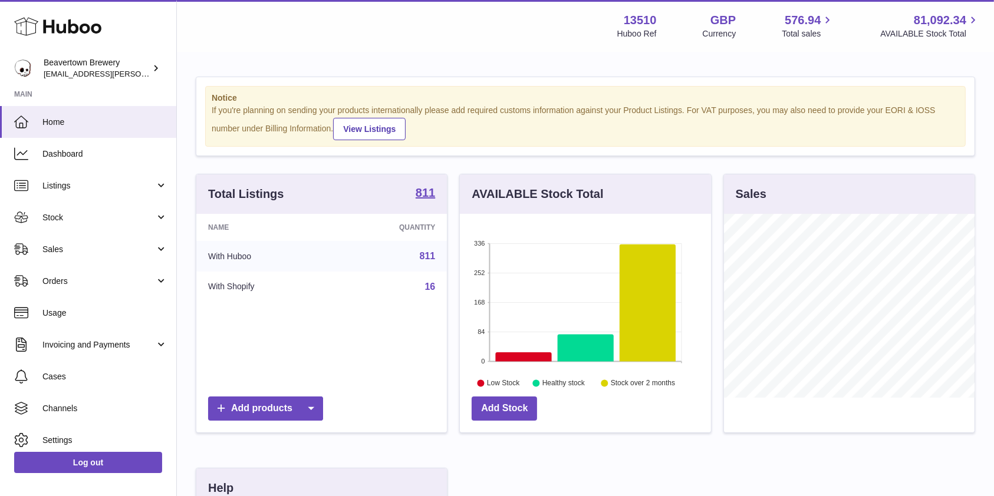
scroll to position [184, 250]
click at [89, 239] on link "Sales" at bounding box center [88, 249] width 176 height 32
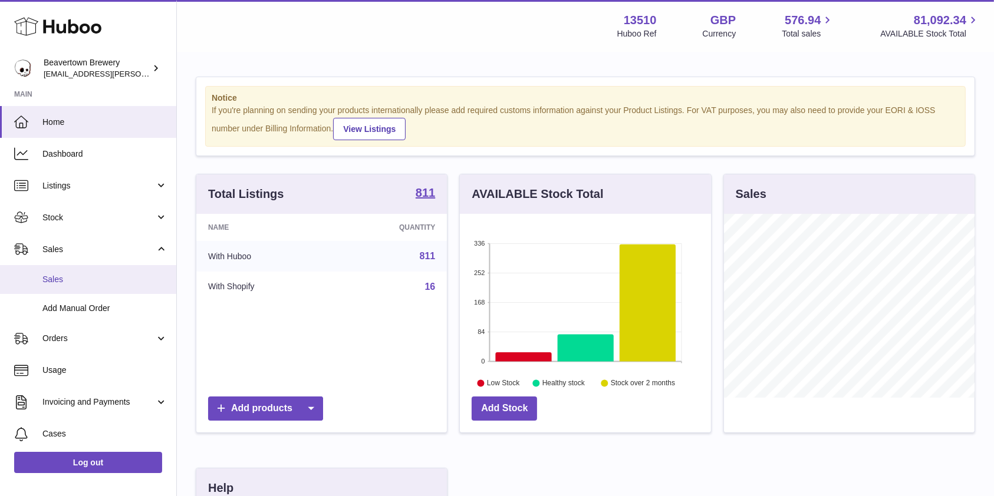
click at [92, 282] on span "Sales" at bounding box center [104, 279] width 125 height 11
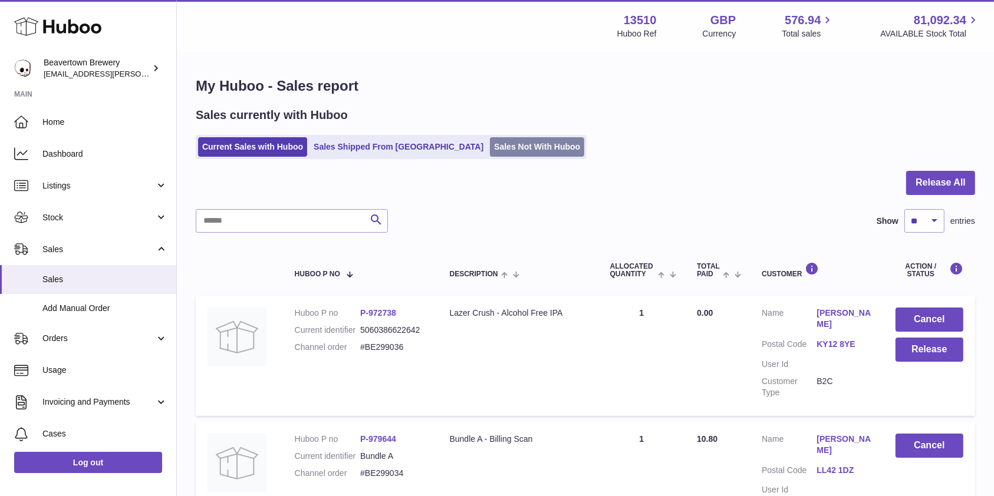
click at [490, 153] on link "Sales Not With Huboo" at bounding box center [537, 146] width 94 height 19
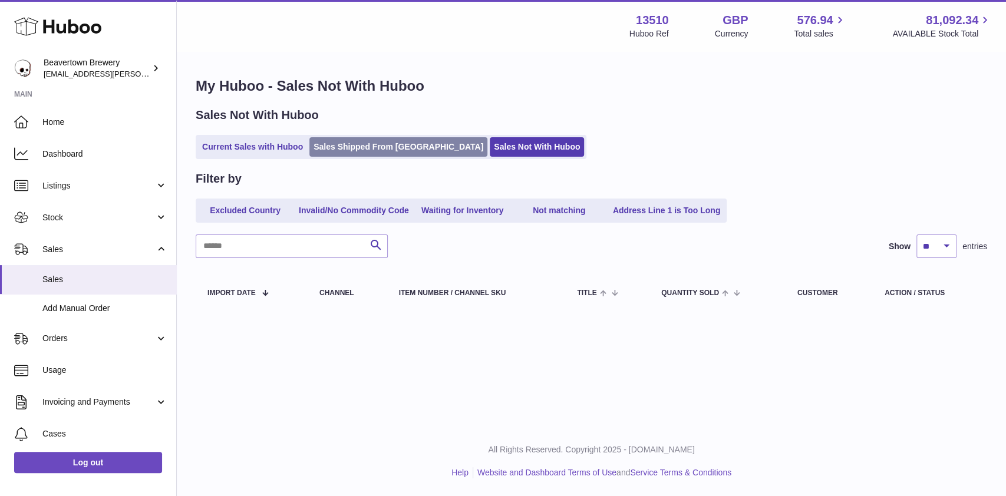
click at [397, 137] on link "Sales Shipped From [GEOGRAPHIC_DATA]" at bounding box center [398, 146] width 178 height 19
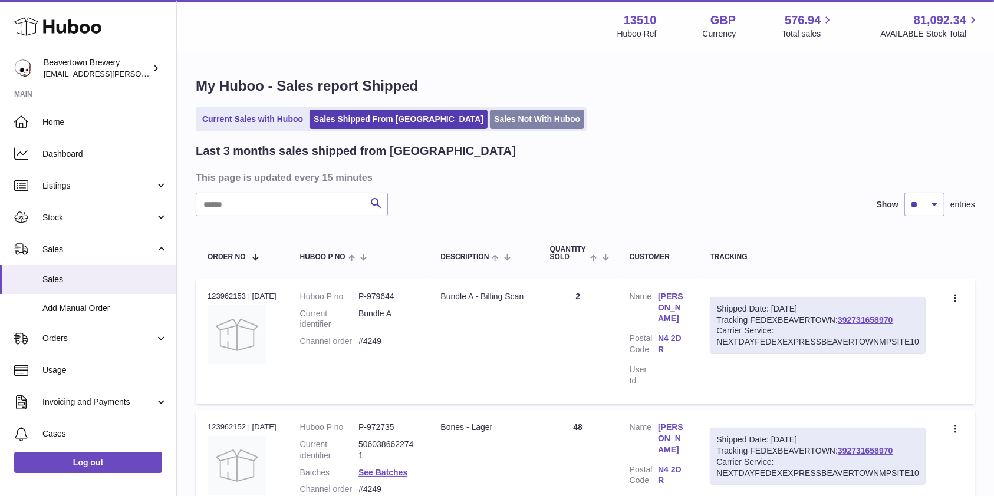
click at [490, 120] on link "Sales Not With Huboo" at bounding box center [537, 119] width 94 height 19
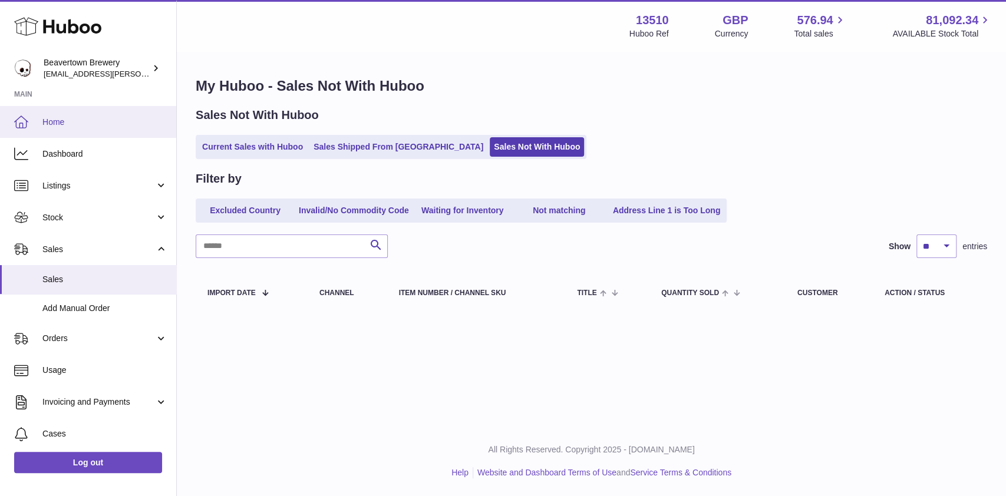
click at [90, 119] on span "Home" at bounding box center [104, 122] width 125 height 11
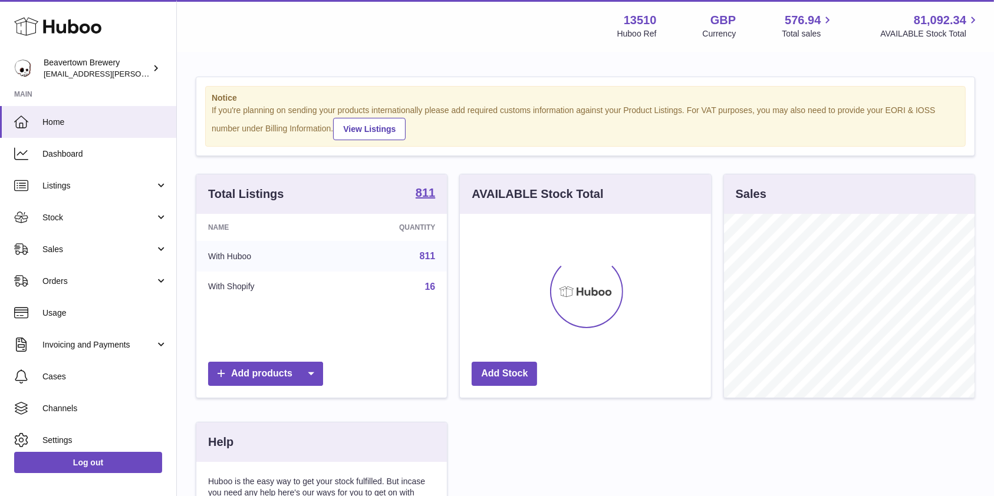
scroll to position [184, 250]
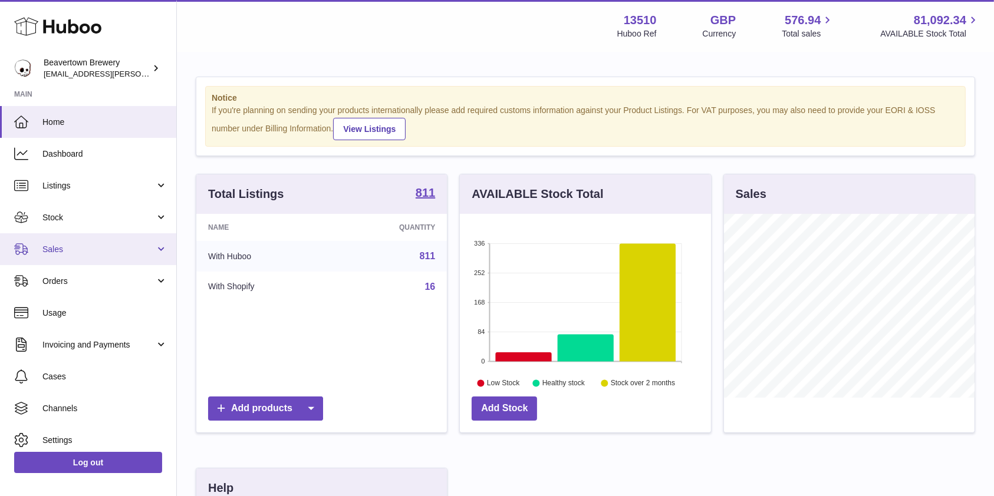
click at [78, 240] on link "Sales" at bounding box center [88, 249] width 176 height 32
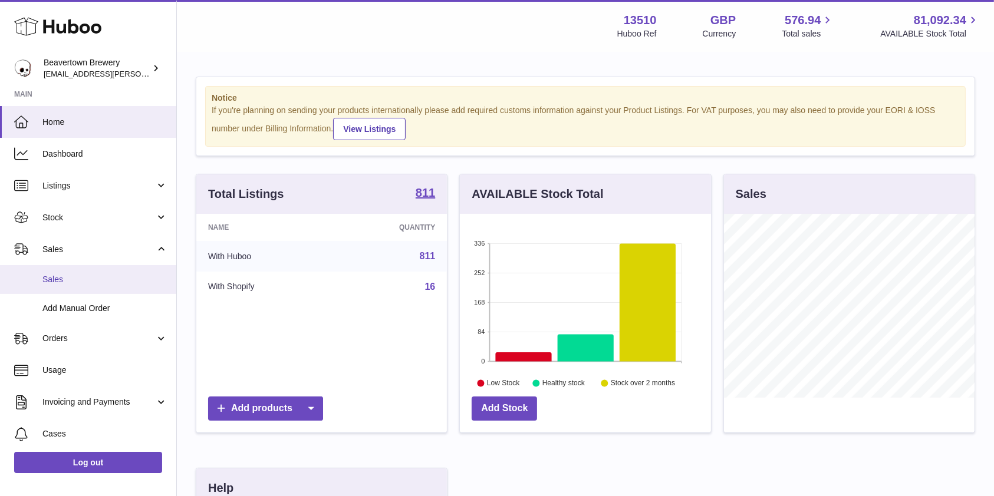
click at [64, 275] on span "Sales" at bounding box center [104, 279] width 125 height 11
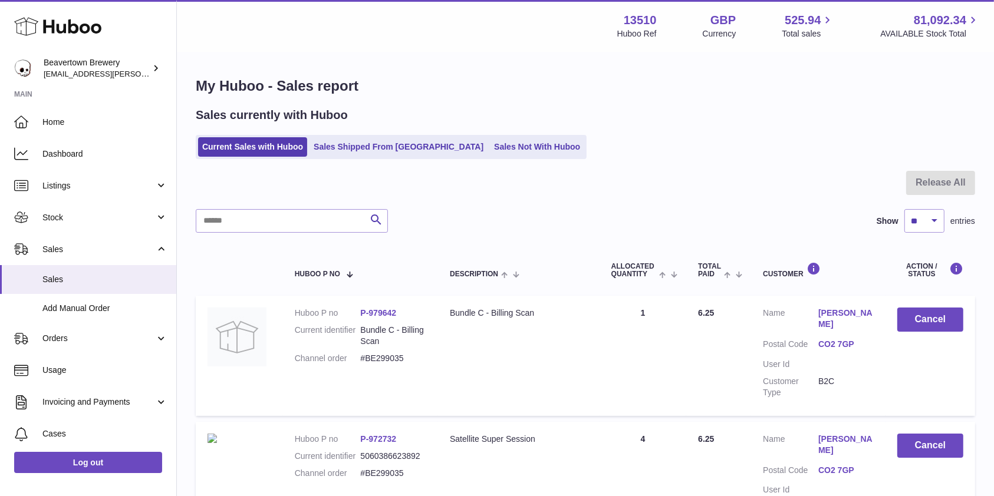
click at [490, 147] on link "Sales Not With Huboo" at bounding box center [537, 146] width 94 height 19
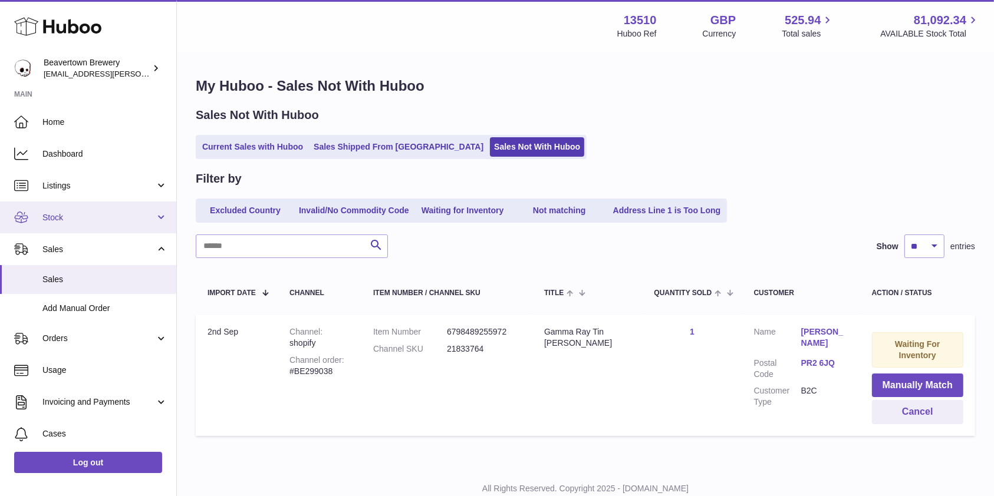
click at [99, 214] on span "Stock" at bounding box center [98, 217] width 113 height 11
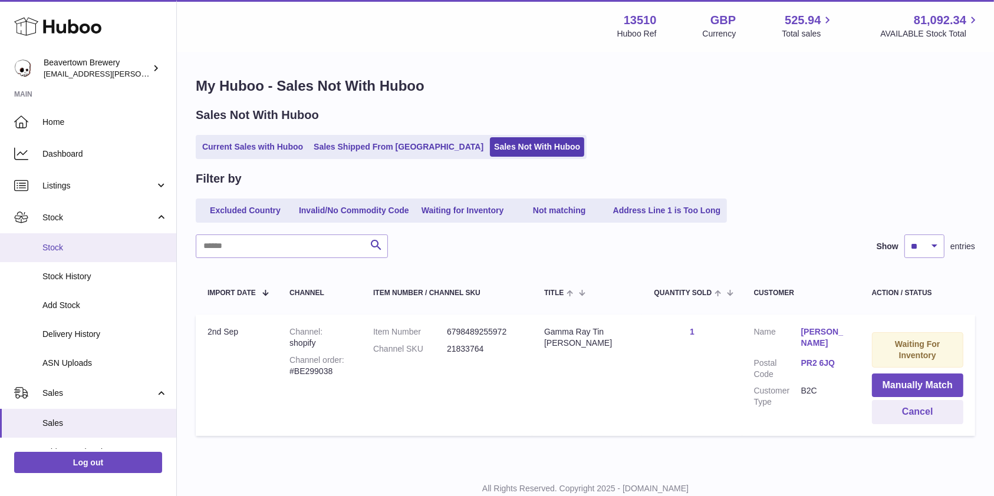
click at [90, 249] on span "Stock" at bounding box center [104, 247] width 125 height 11
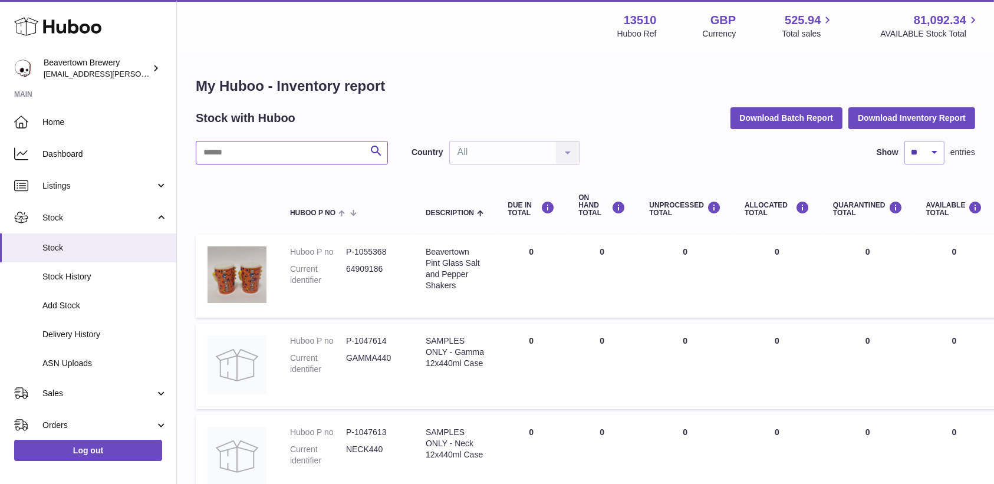
click at [271, 159] on input "text" at bounding box center [292, 153] width 192 height 24
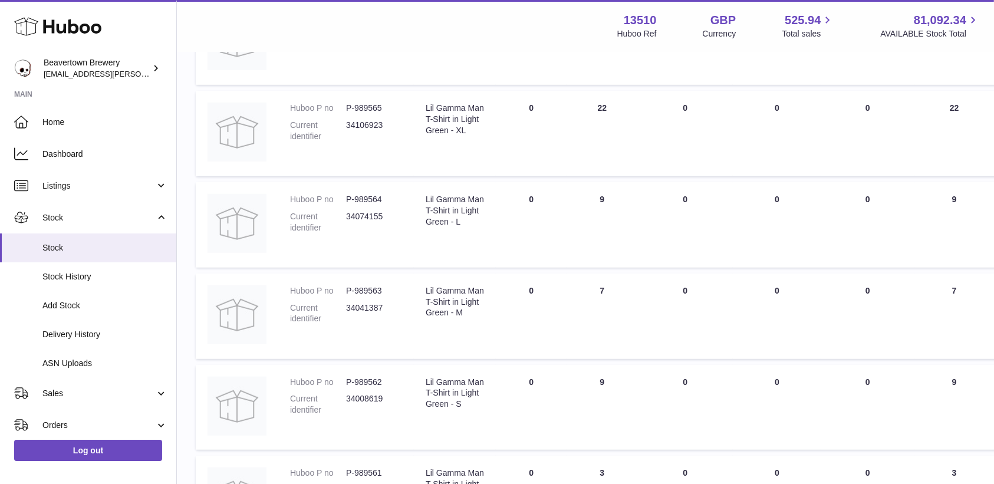
scroll to position [792, 0]
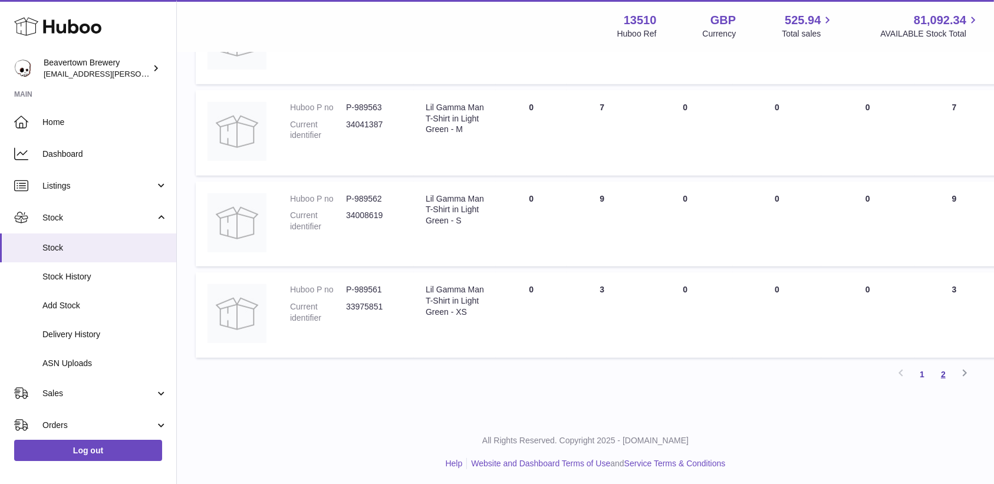
type input "*****"
click at [938, 374] on link "2" at bounding box center [942, 374] width 21 height 21
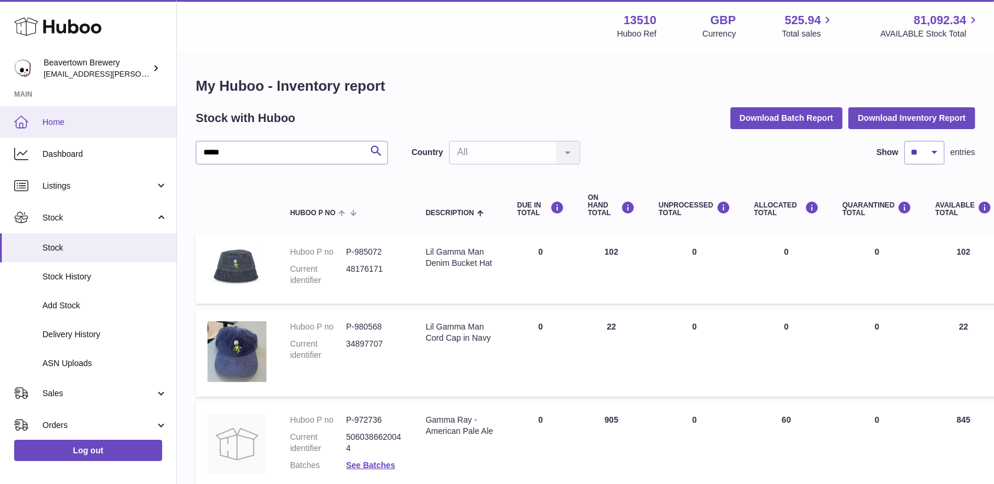
click at [94, 111] on link "Home" at bounding box center [88, 122] width 176 height 32
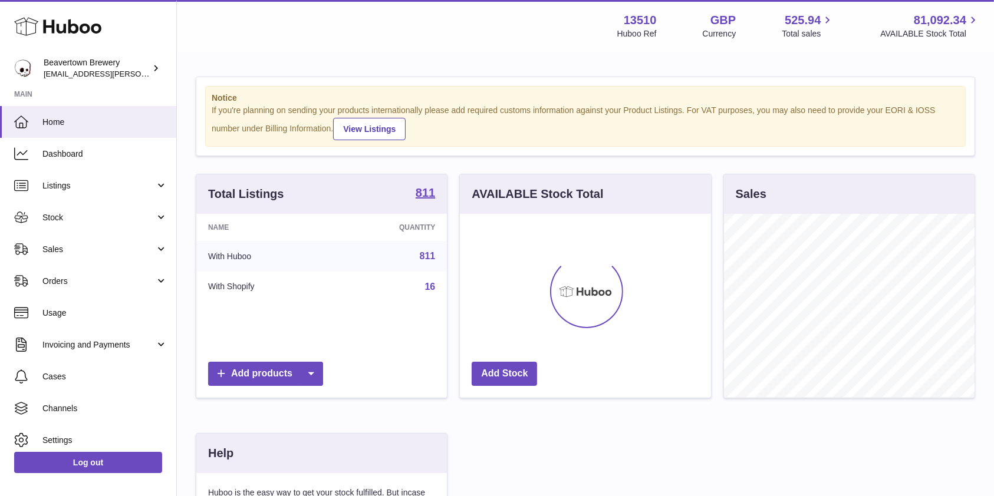
scroll to position [184, 250]
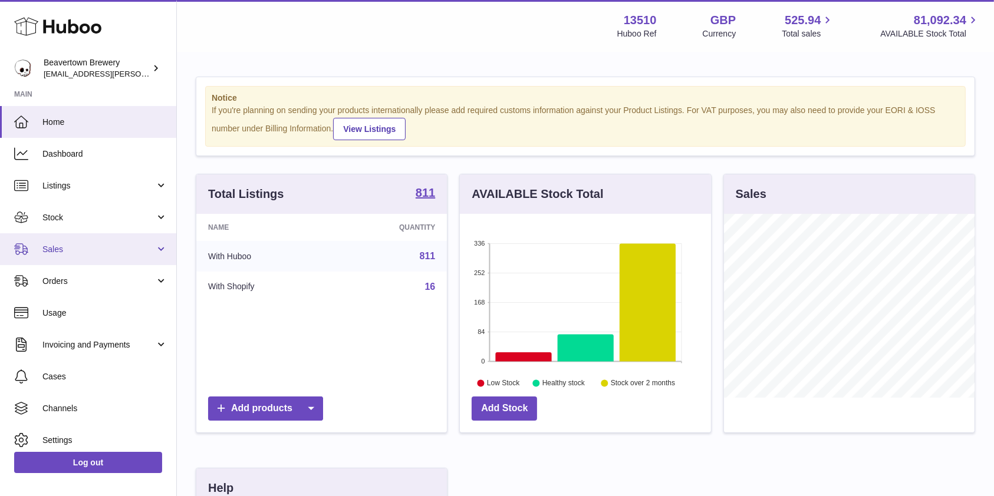
click at [121, 256] on link "Sales" at bounding box center [88, 249] width 176 height 32
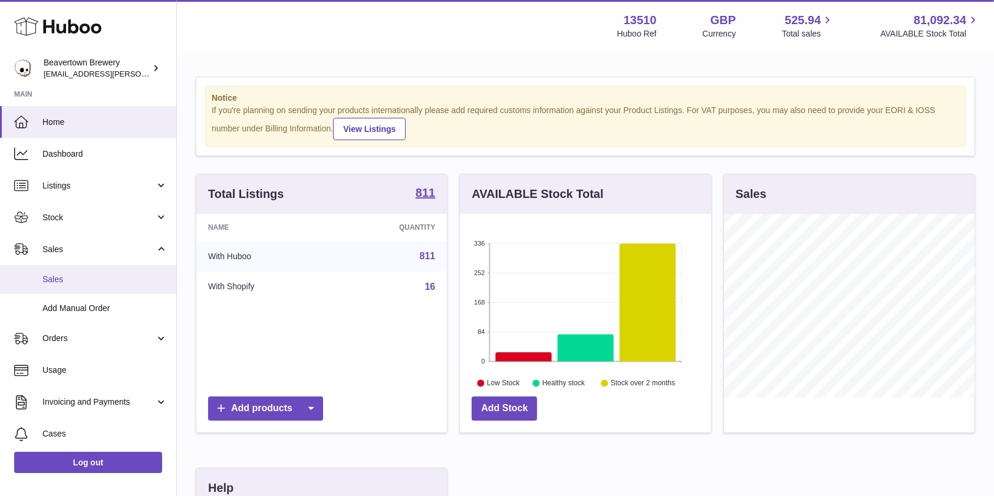
click at [101, 276] on span "Sales" at bounding box center [104, 279] width 125 height 11
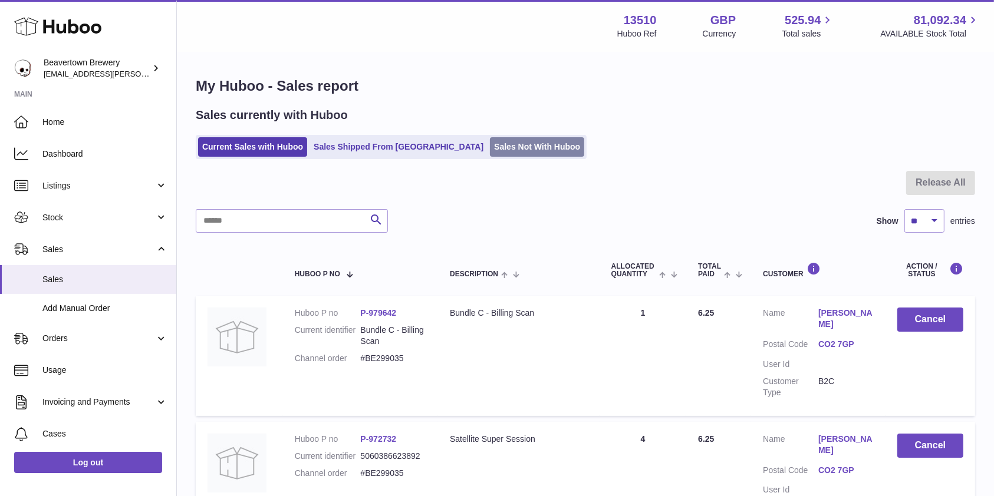
click at [490, 154] on link "Sales Not With Huboo" at bounding box center [537, 146] width 94 height 19
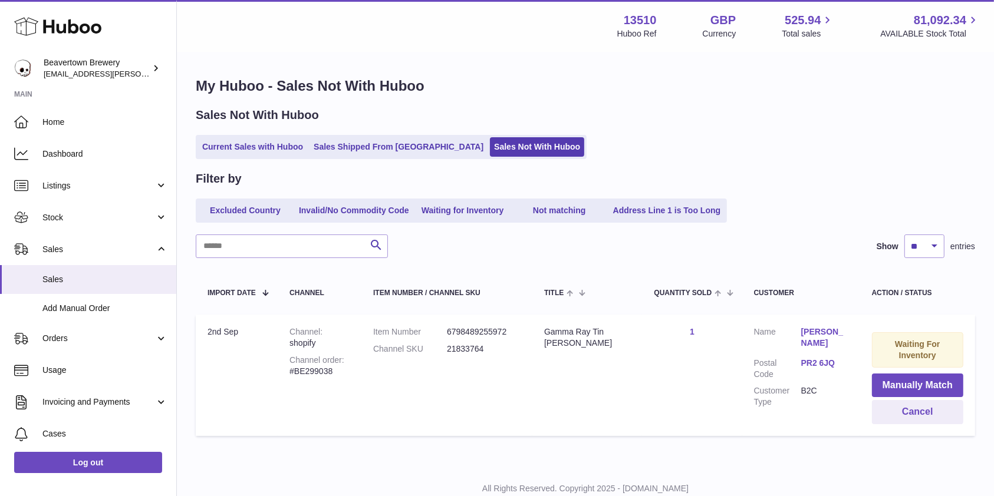
click at [952, 92] on h1 "My Huboo - Sales Not With Huboo" at bounding box center [585, 86] width 779 height 19
click at [240, 147] on link "Current Sales with Huboo" at bounding box center [252, 146] width 109 height 19
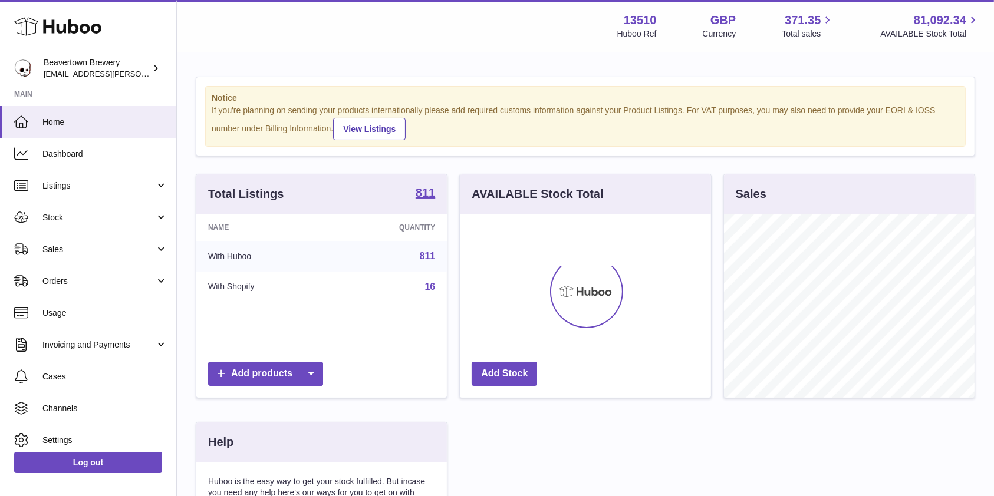
scroll to position [184, 250]
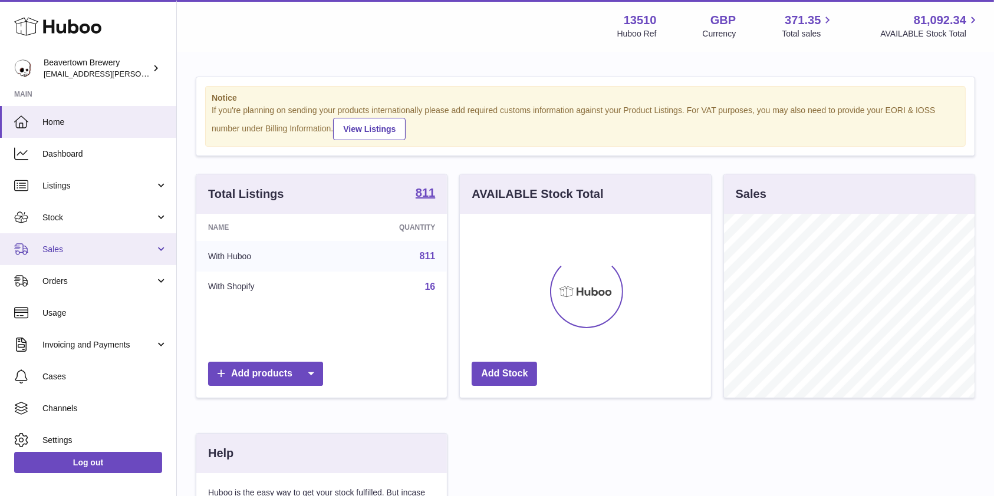
click at [104, 255] on span "Sales" at bounding box center [98, 249] width 113 height 11
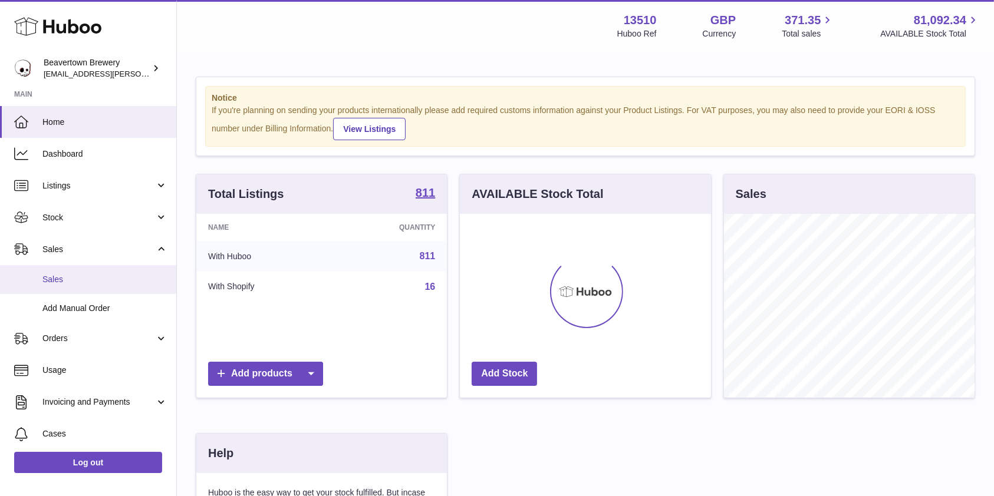
click at [80, 275] on span "Sales" at bounding box center [104, 279] width 125 height 11
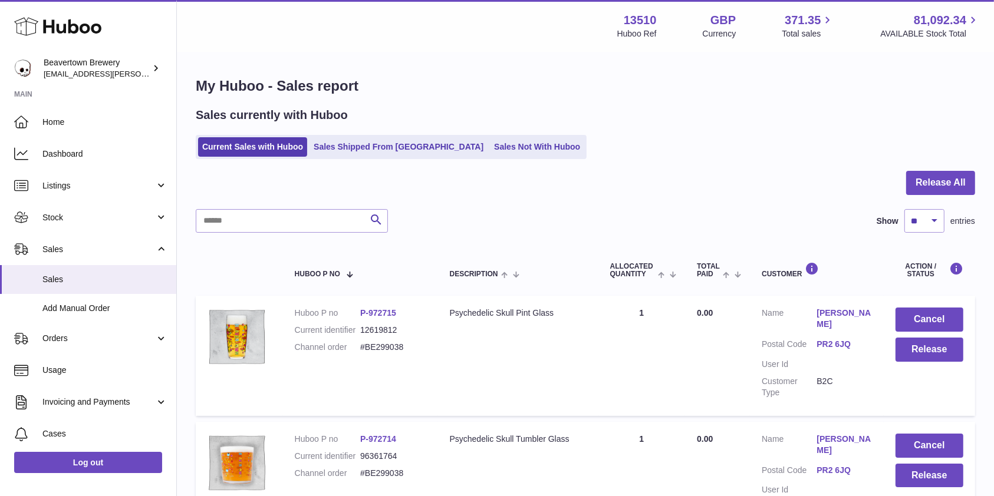
click at [490, 159] on ul "Current Sales with Huboo Sales Shipped From [GEOGRAPHIC_DATA] Sales Not With Hu…" at bounding box center [391, 147] width 391 height 24
click at [490, 150] on link "Sales Not With Huboo" at bounding box center [537, 146] width 94 height 19
